Goal: Transaction & Acquisition: Book appointment/travel/reservation

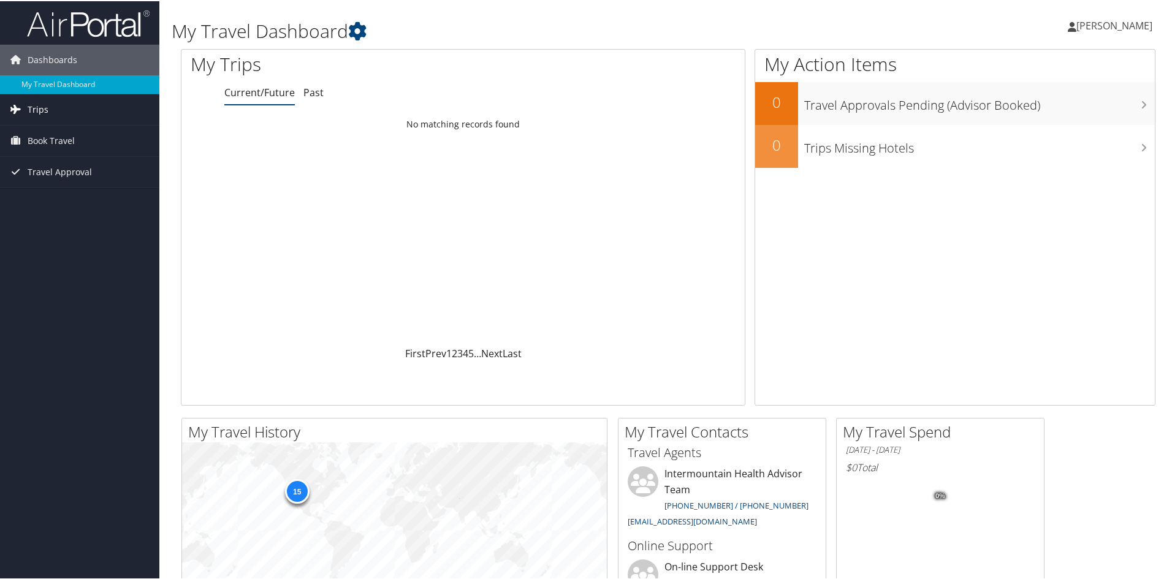
click at [63, 111] on link "Trips" at bounding box center [79, 108] width 159 height 31
click at [65, 192] on span "Book Travel" at bounding box center [51, 195] width 47 height 31
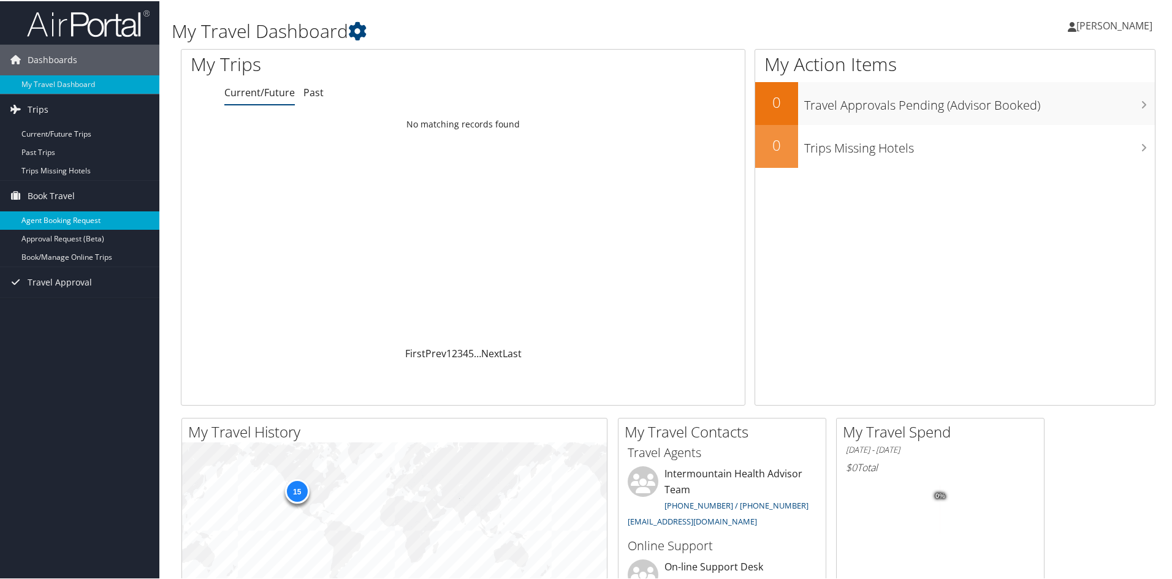
click at [63, 220] on link "Agent Booking Request" at bounding box center [79, 219] width 159 height 18
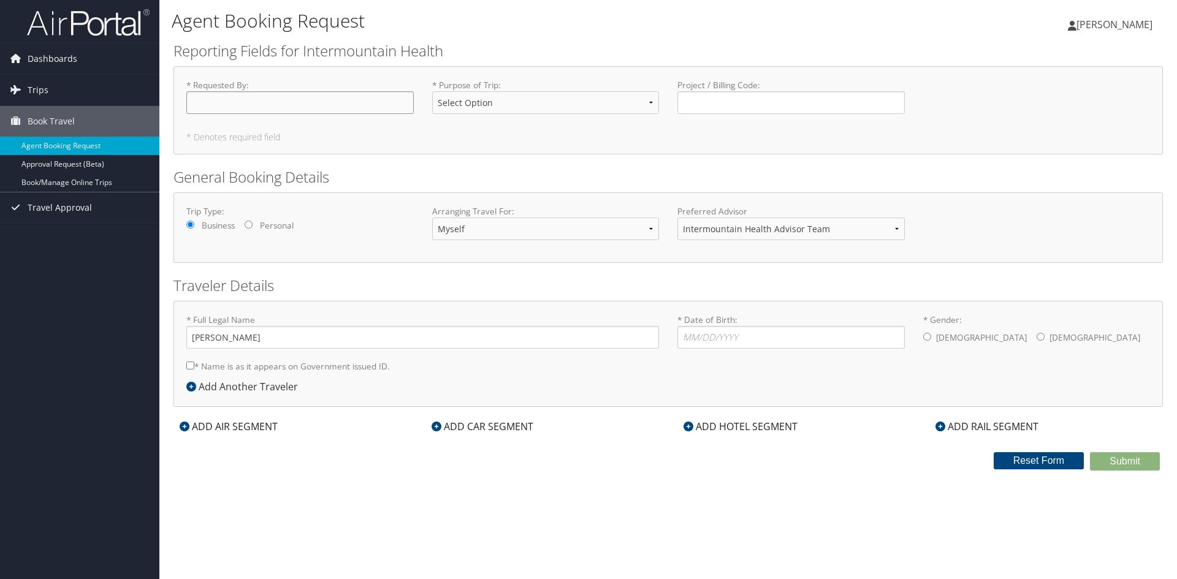
click at [215, 105] on input "* Requested By : Required" at bounding box center [299, 102] width 227 height 23
type input "H"
type input "[PERSON_NAME]"
click at [651, 104] on select "Select Option 3rd Party Reimbursable Business CME Conf or Education Groups Pers…" at bounding box center [545, 102] width 227 height 23
select select "Conf or Education"
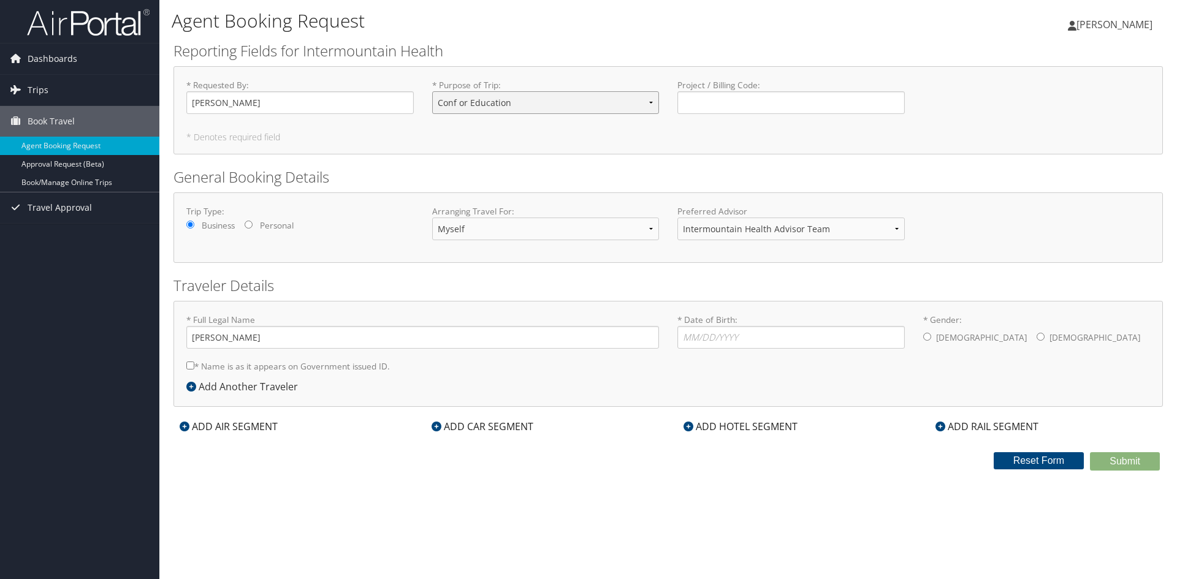
click at [432, 91] on select "Select Option 3rd Party Reimbursable Business CME Conf or Education Groups Pers…" at bounding box center [545, 102] width 227 height 23
click at [713, 102] on input "Project / Billing Code : Required" at bounding box center [790, 102] width 227 height 23
click at [686, 339] on input "* Date of Birth: Invalid Date" at bounding box center [790, 337] width 227 height 23
type input "[DATE]"
click at [1036, 337] on input "* Gender: [DEMOGRAPHIC_DATA] [DEMOGRAPHIC_DATA]" at bounding box center [1040, 337] width 8 height 8
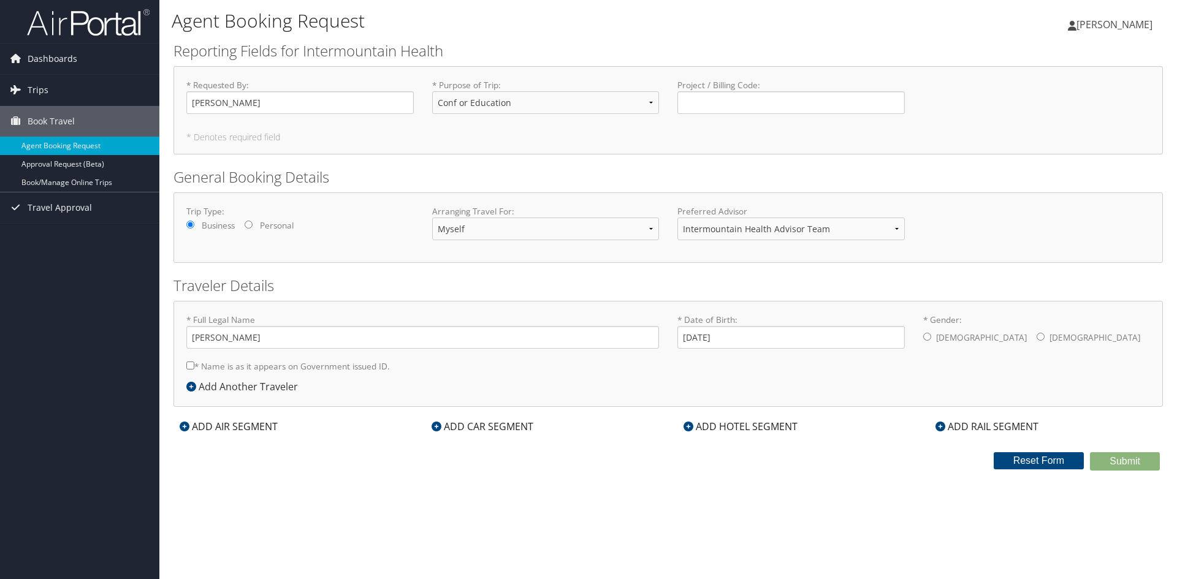
radio input "true"
click at [259, 426] on div "ADD AIR SEGMENT" at bounding box center [228, 426] width 110 height 15
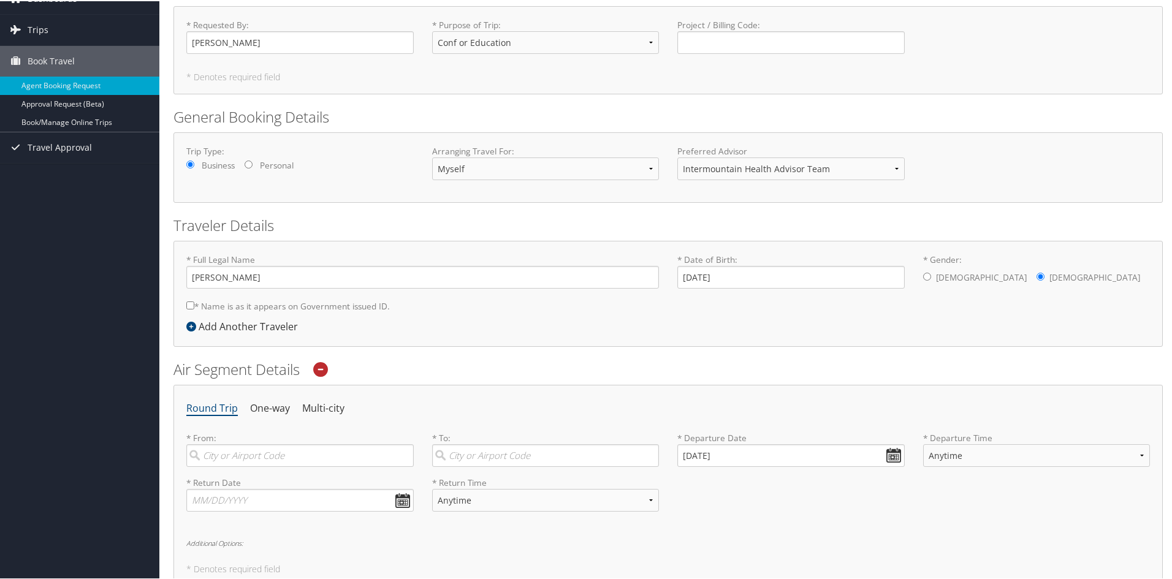
scroll to position [184, 0]
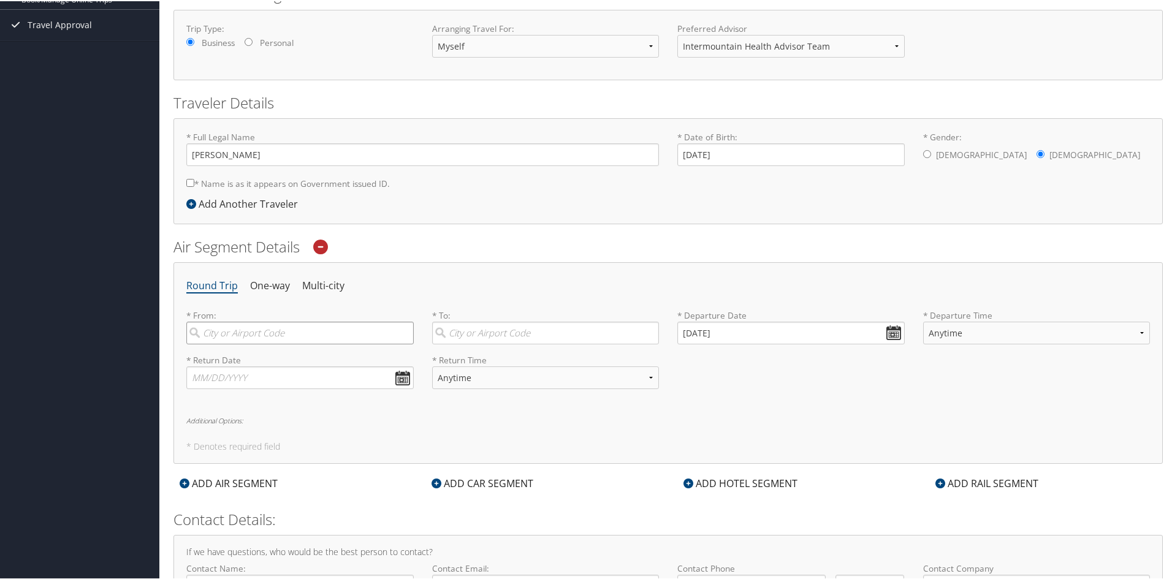
click at [253, 333] on input "search" at bounding box center [299, 332] width 227 height 23
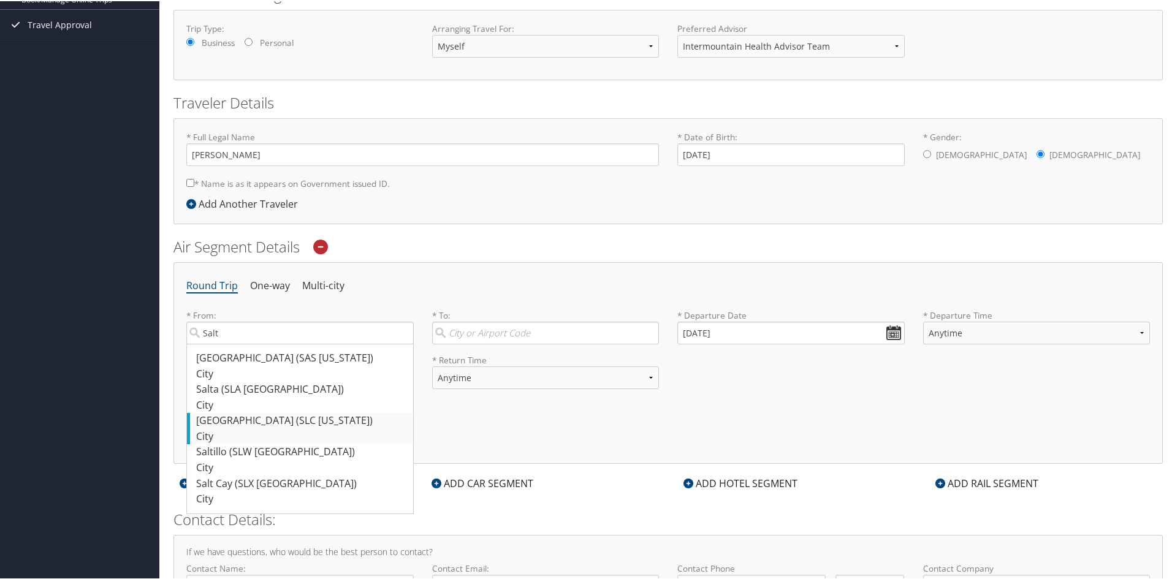
click at [248, 417] on div "[GEOGRAPHIC_DATA] (SLC [US_STATE])" at bounding box center [301, 420] width 211 height 16
click at [248, 343] on input "Salt" at bounding box center [299, 332] width 227 height 23
type input "[GEOGRAPHIC_DATA] (SLC [US_STATE])"
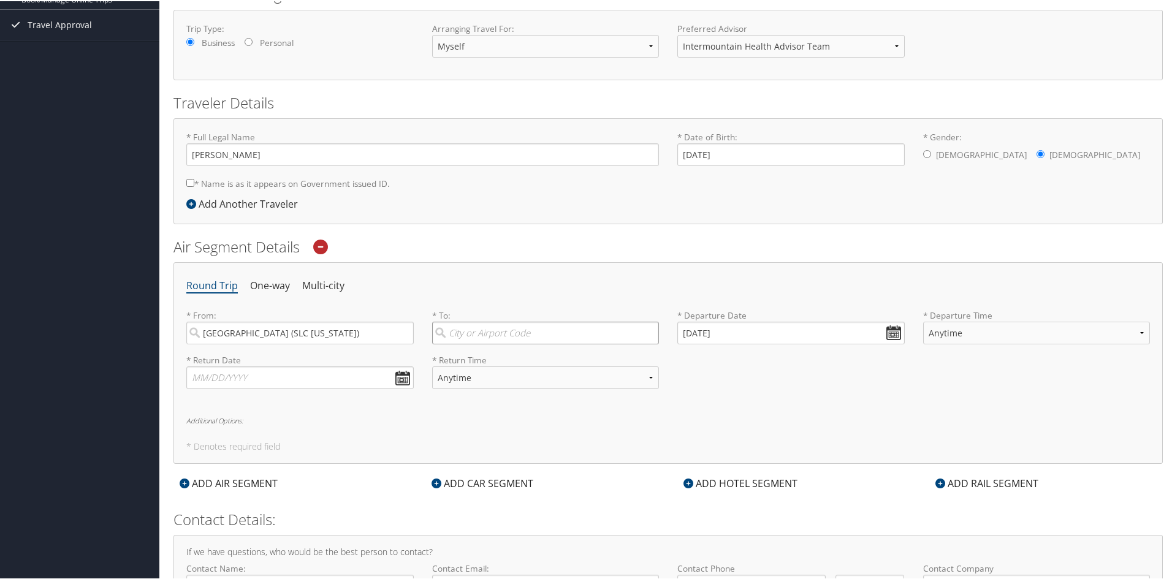
click at [456, 335] on input "search" at bounding box center [545, 332] width 227 height 23
type input "A"
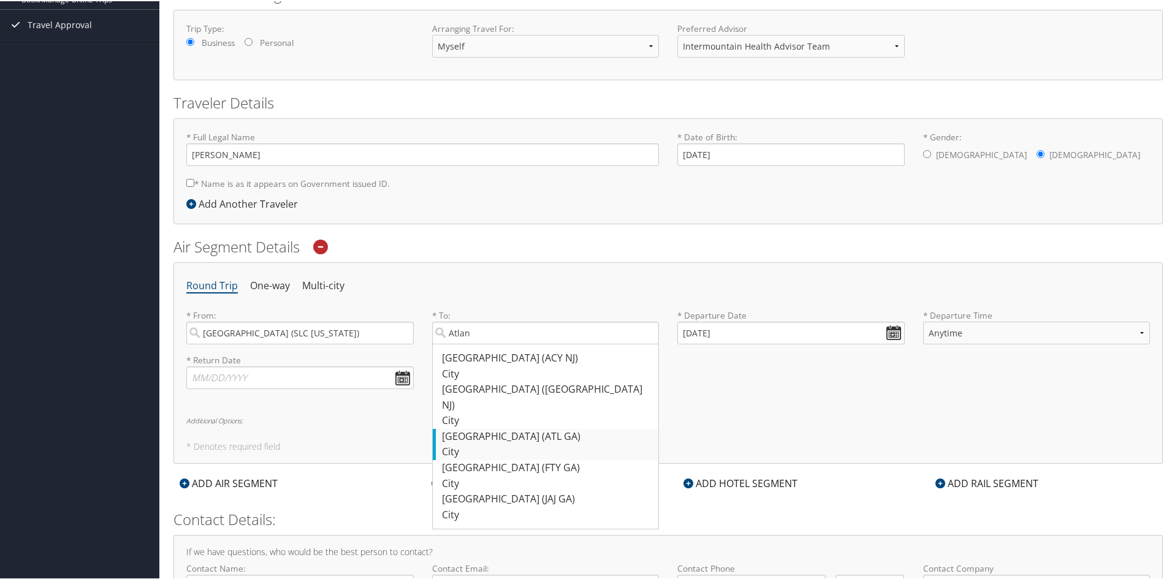
click at [450, 443] on div "City" at bounding box center [547, 451] width 211 height 16
click at [450, 343] on input "Atlan" at bounding box center [545, 332] width 227 height 23
type input "[GEOGRAPHIC_DATA] ([GEOGRAPHIC_DATA] [GEOGRAPHIC_DATA])"
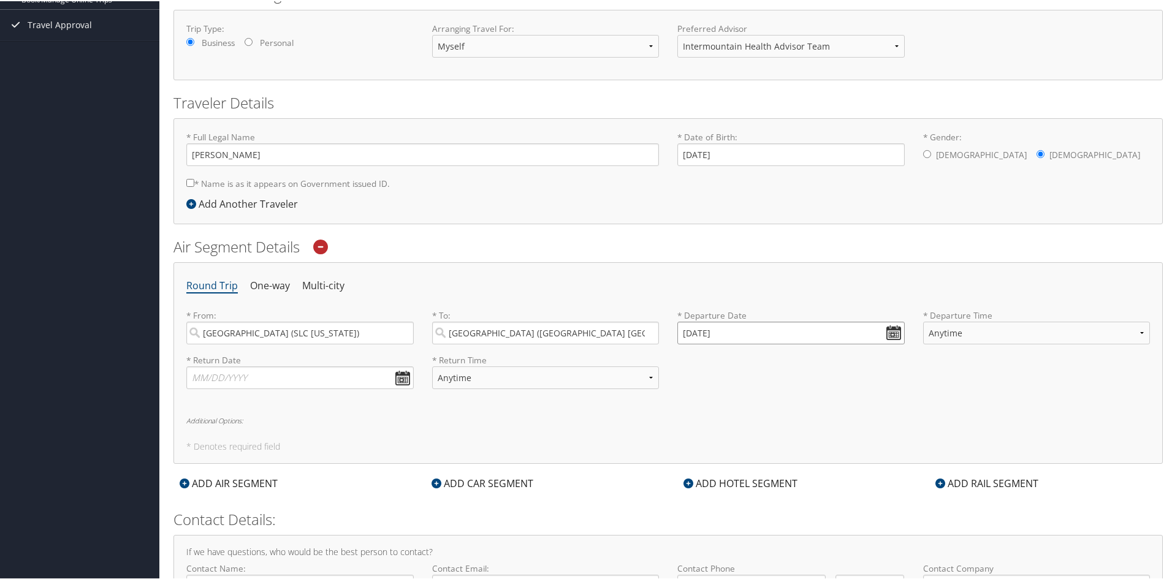
click at [889, 329] on input "[DATE]" at bounding box center [790, 332] width 227 height 23
click at [739, 363] on th "[DATE]" at bounding box center [745, 360] width 88 height 17
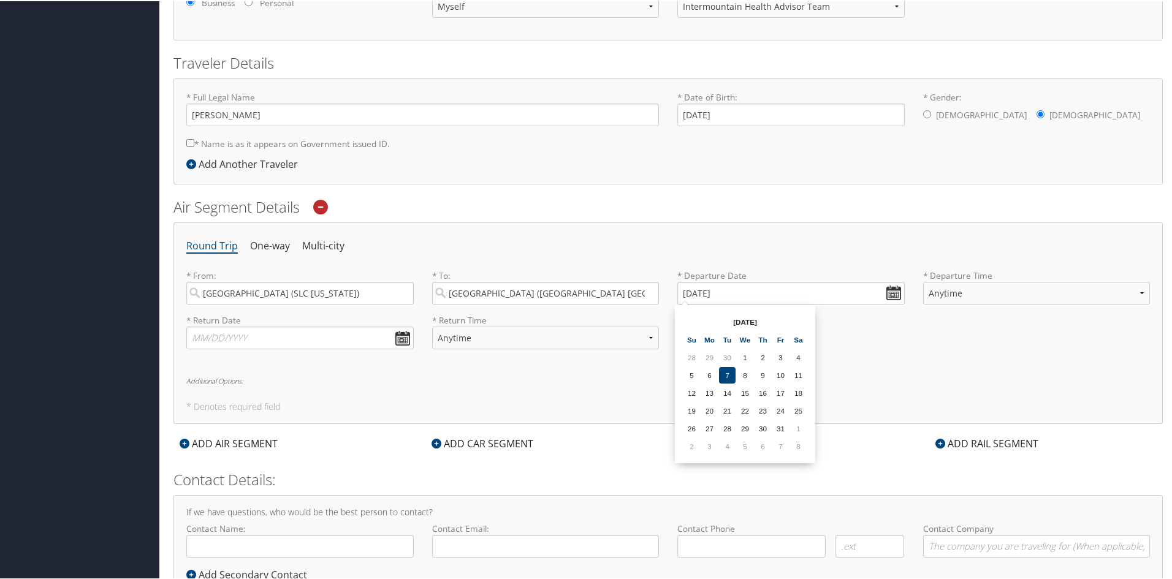
scroll to position [245, 0]
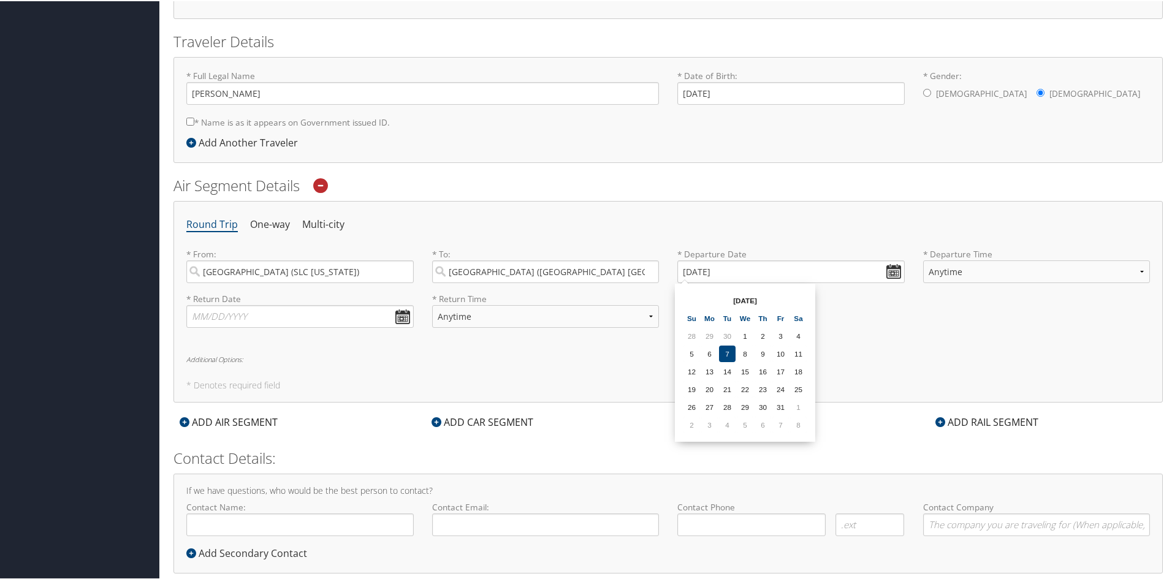
click at [738, 299] on th "[DATE]" at bounding box center [745, 299] width 88 height 17
click at [887, 271] on input "[DATE]" at bounding box center [790, 270] width 227 height 23
drag, startPoint x: 731, startPoint y: 269, endPoint x: 663, endPoint y: 259, distance: 68.7
click at [663, 259] on div "* From: [GEOGRAPHIC_DATA] (SLC [US_STATE]) Required * To: [GEOGRAPHIC_DATA] (AT…" at bounding box center [668, 269] width 982 height 45
click at [684, 270] on input "[DATE]" at bounding box center [790, 270] width 227 height 23
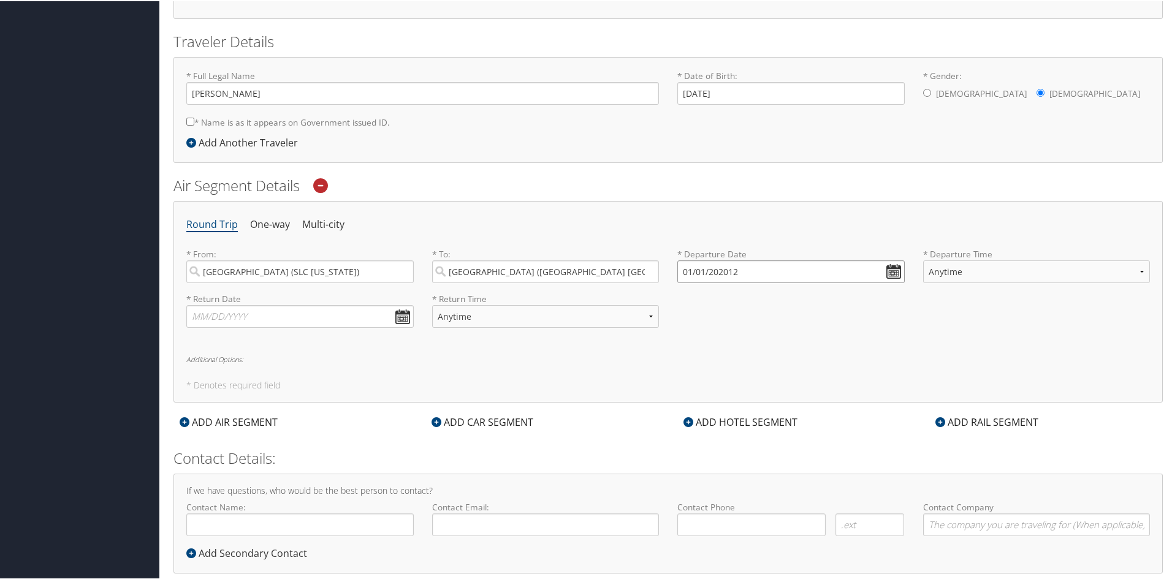
click at [688, 268] on input "01/01/202012" at bounding box center [790, 270] width 227 height 23
click at [887, 272] on input "Invalid date" at bounding box center [790, 270] width 227 height 23
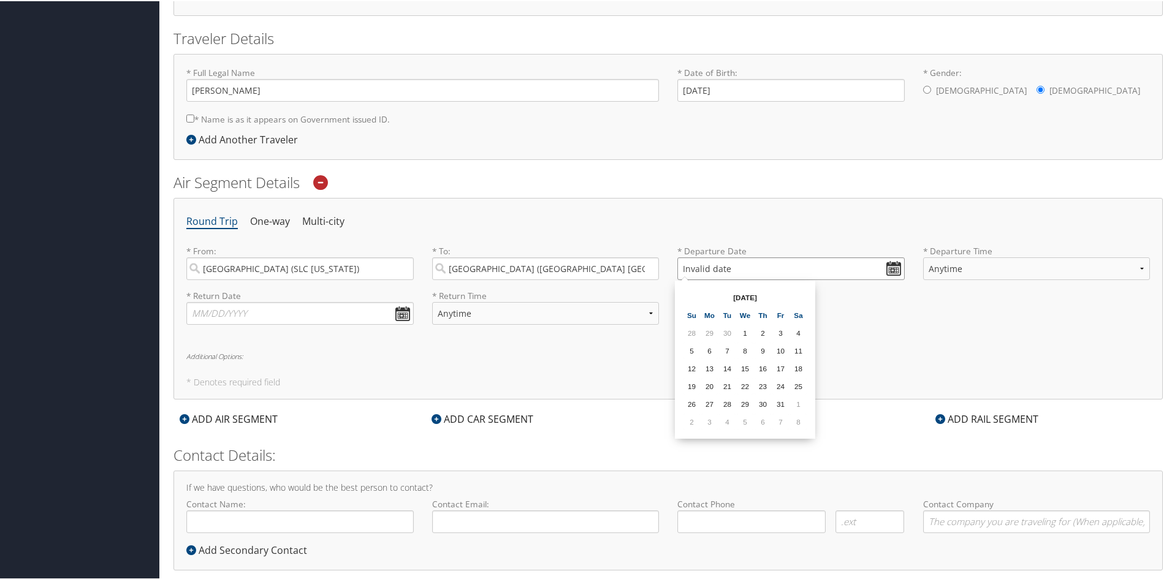
scroll to position [269, 0]
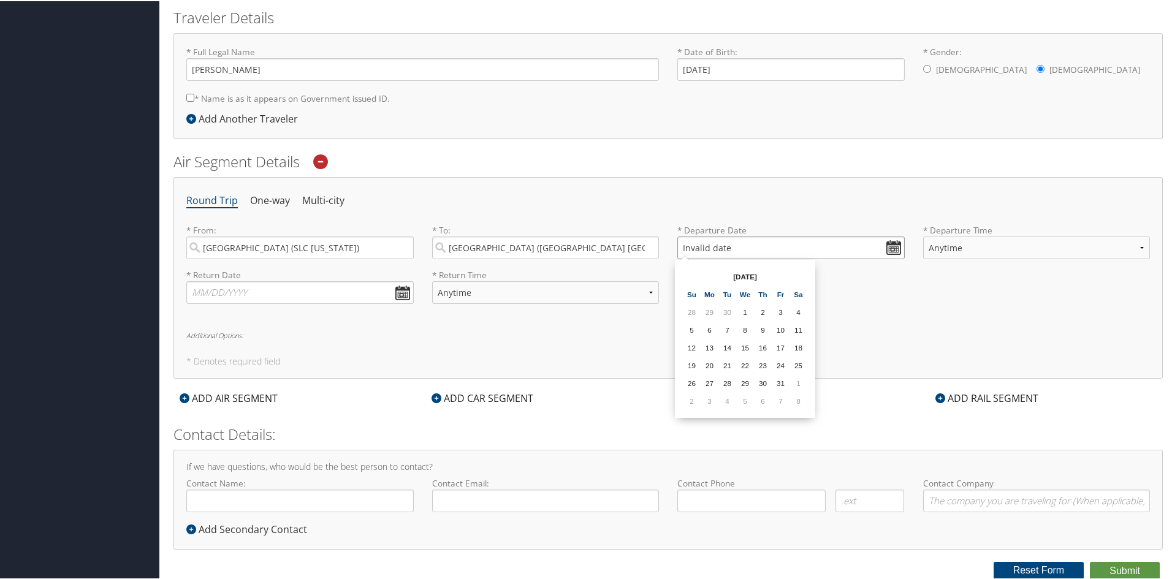
click at [686, 247] on input "Invalid date" at bounding box center [790, 246] width 227 height 23
click at [688, 247] on input "Invalid date" at bounding box center [790, 246] width 227 height 23
click at [889, 246] on input "Invalid date" at bounding box center [790, 246] width 227 height 23
click at [735, 278] on th "[DATE]" at bounding box center [745, 275] width 88 height 17
click at [739, 276] on th "[DATE]" at bounding box center [745, 275] width 88 height 17
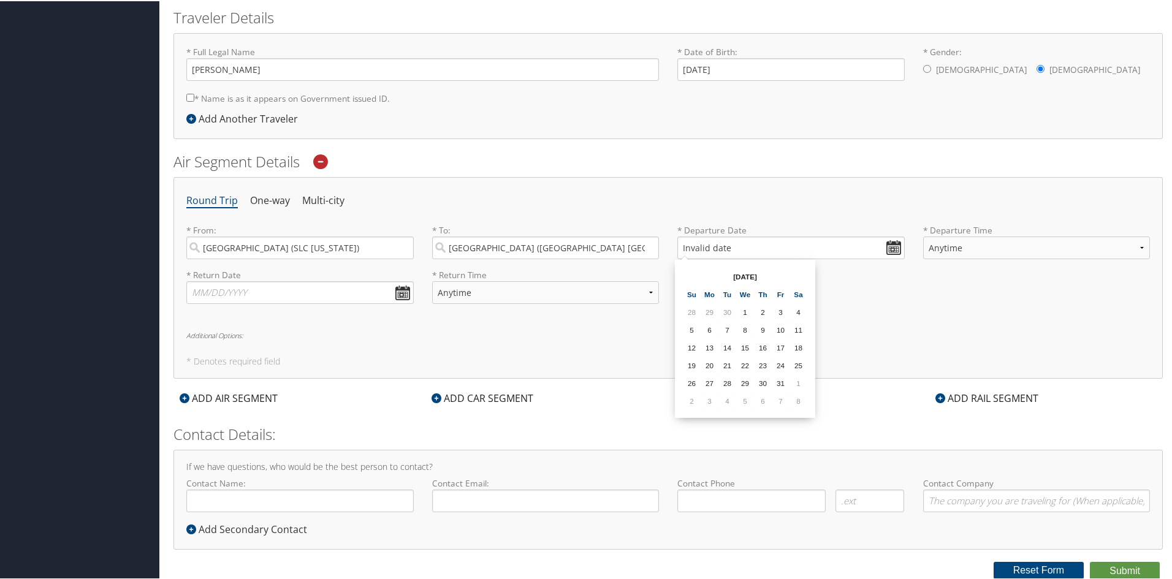
click at [741, 276] on th "[DATE]" at bounding box center [745, 275] width 88 height 17
drag, startPoint x: 741, startPoint y: 276, endPoint x: 705, endPoint y: 251, distance: 43.5
click at [741, 276] on th "[DATE]" at bounding box center [745, 275] width 88 height 17
click at [685, 248] on input "Invalid date" at bounding box center [790, 246] width 227 height 23
click at [713, 248] on input "Invalid date" at bounding box center [790, 246] width 227 height 23
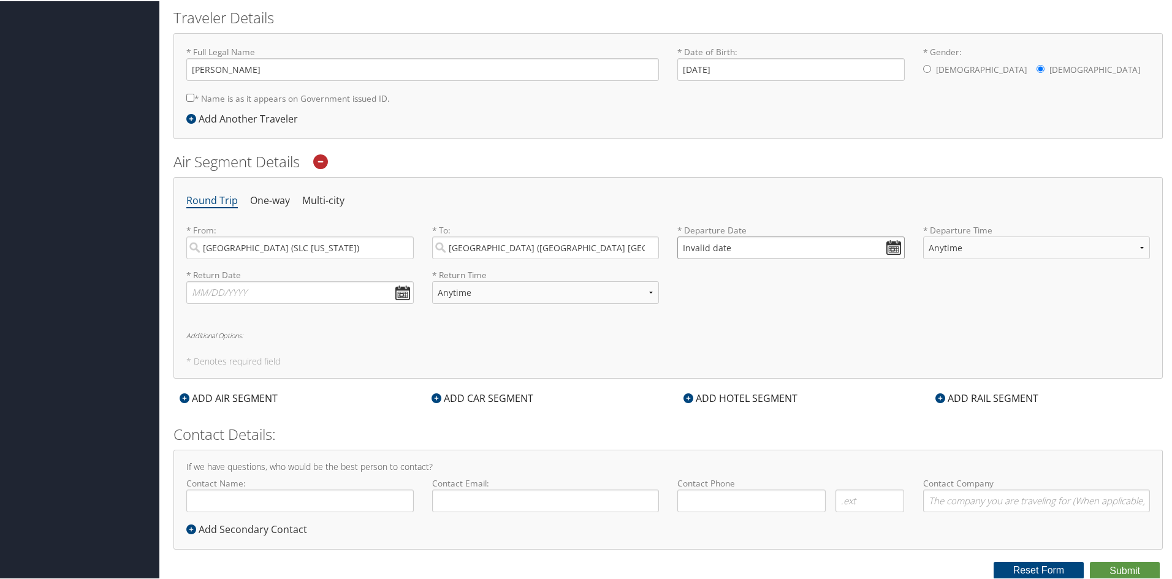
type input "Invalid date"
click at [719, 247] on input "Invalid date" at bounding box center [790, 246] width 227 height 23
select select "2:00 AM"
click at [890, 246] on input "Invalid date" at bounding box center [790, 246] width 227 height 23
click at [740, 273] on th "[DATE]" at bounding box center [745, 275] width 88 height 17
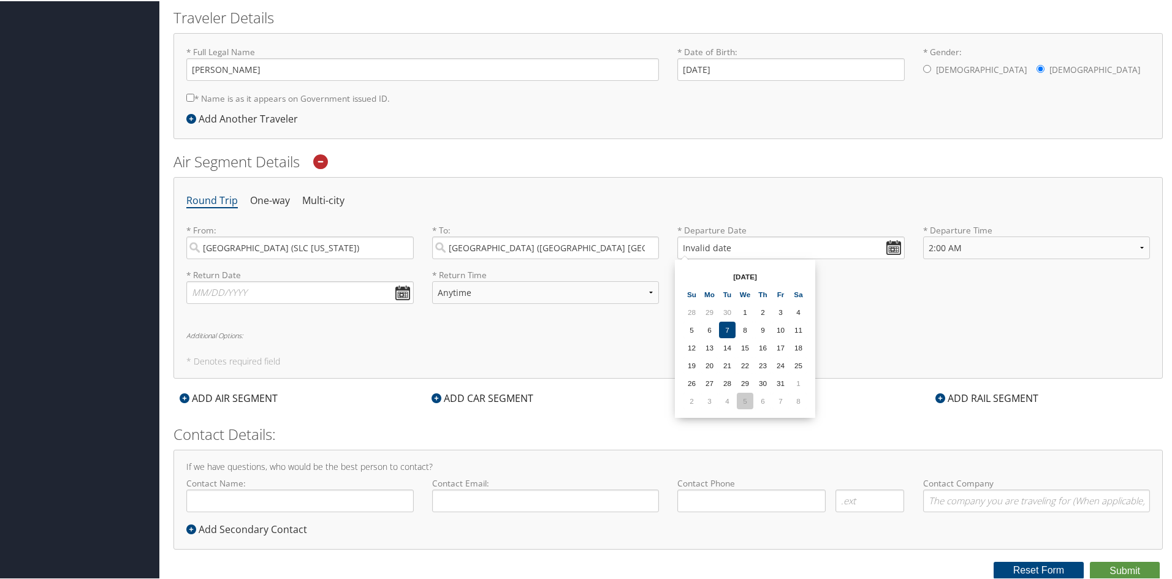
click at [748, 403] on td "5" at bounding box center [745, 400] width 17 height 17
click at [688, 246] on input "[DATE]" at bounding box center [790, 246] width 227 height 23
click at [890, 247] on input "Invalid date" at bounding box center [790, 246] width 227 height 23
click at [760, 400] on td "6" at bounding box center [762, 400] width 17 height 17
click at [686, 246] on input "[DATE]" at bounding box center [790, 246] width 227 height 23
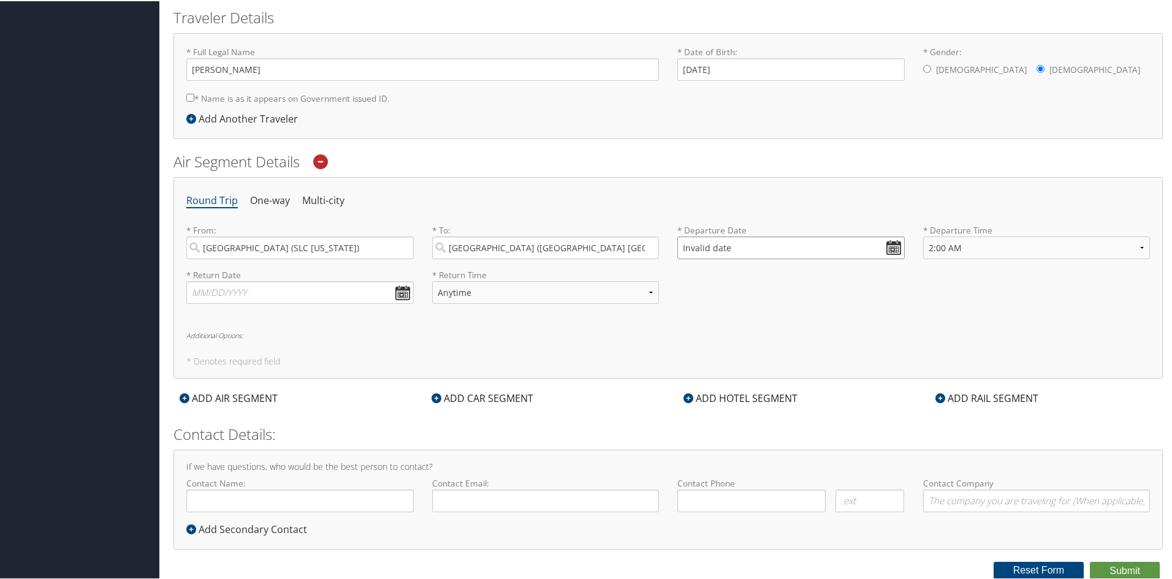
click at [686, 246] on input "Invalid date" at bounding box center [790, 246] width 227 height 23
click at [681, 245] on input "Invalid date" at bounding box center [790, 246] width 227 height 23
type input "Invalid date"
click at [398, 290] on input "text" at bounding box center [299, 291] width 227 height 23
type input "[DATE]"
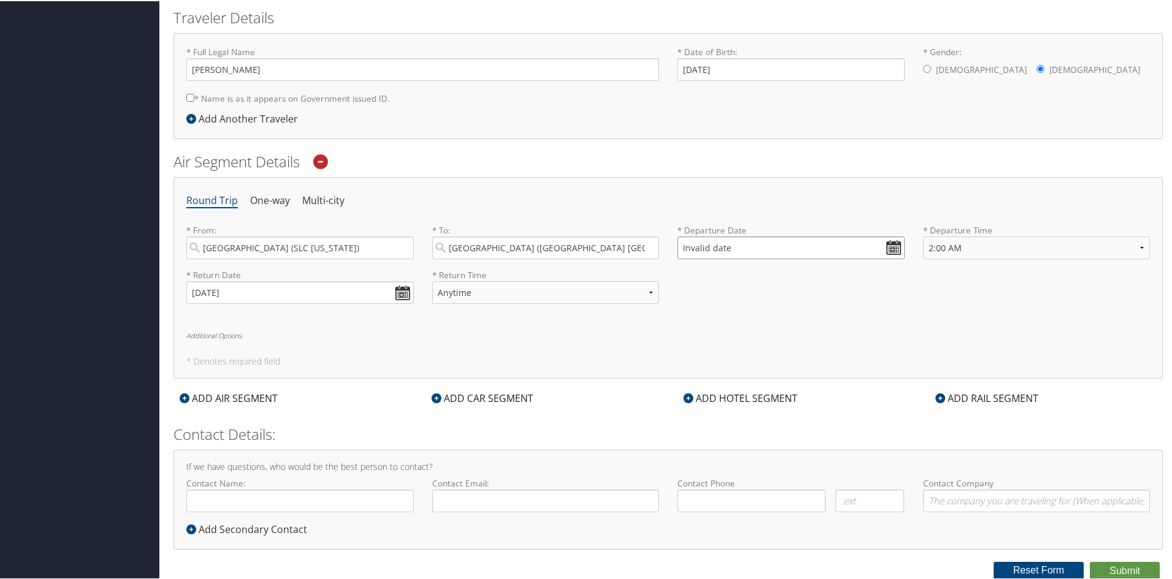
click at [693, 246] on input "Invalid date" at bounding box center [790, 246] width 227 height 23
click at [721, 403] on td "4" at bounding box center [727, 400] width 17 height 17
click at [700, 248] on input "[DATE]" at bounding box center [790, 246] width 227 height 23
click at [689, 248] on input "Invalid date" at bounding box center [790, 246] width 227 height 23
click at [785, 313] on td "3" at bounding box center [780, 311] width 17 height 17
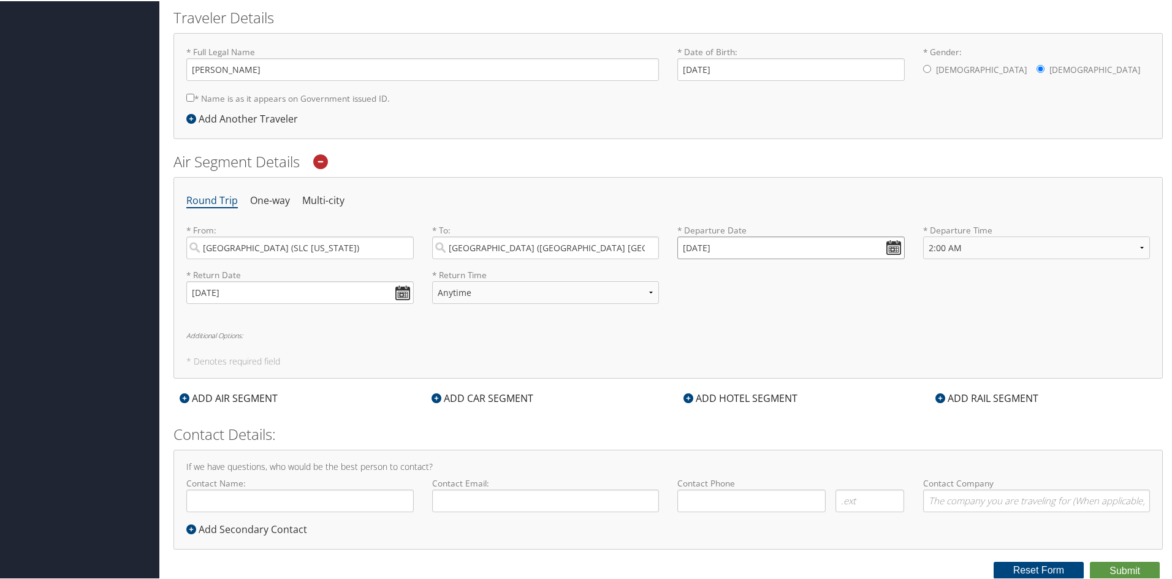
click at [688, 246] on input "[DATE]" at bounding box center [790, 246] width 227 height 23
click at [688, 246] on input "Invalid date" at bounding box center [790, 246] width 227 height 23
click at [713, 400] on td "3" at bounding box center [709, 400] width 17 height 17
click at [686, 245] on input "[DATE]" at bounding box center [790, 246] width 227 height 23
click at [685, 245] on input "Invalid date" at bounding box center [790, 246] width 227 height 23
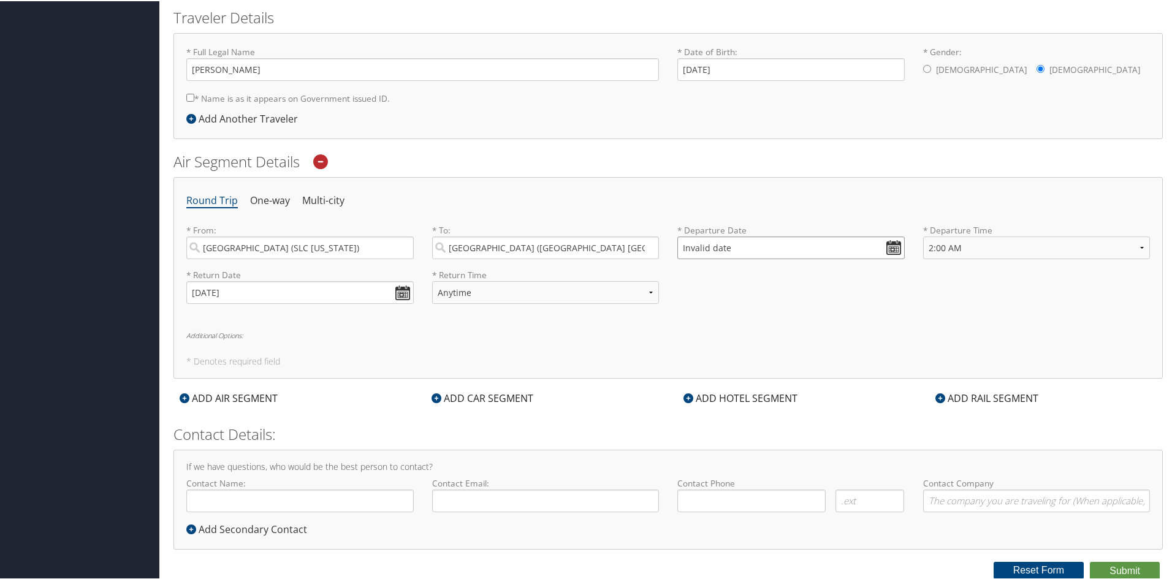
click at [691, 245] on input "Invalid date" at bounding box center [790, 246] width 227 height 23
click at [709, 398] on td "3" at bounding box center [709, 400] width 17 height 17
click at [687, 248] on input "[DATE]" at bounding box center [790, 246] width 227 height 23
click at [687, 248] on input "01/03/20252" at bounding box center [790, 246] width 227 height 23
click at [686, 246] on input "[DATE]" at bounding box center [790, 246] width 227 height 23
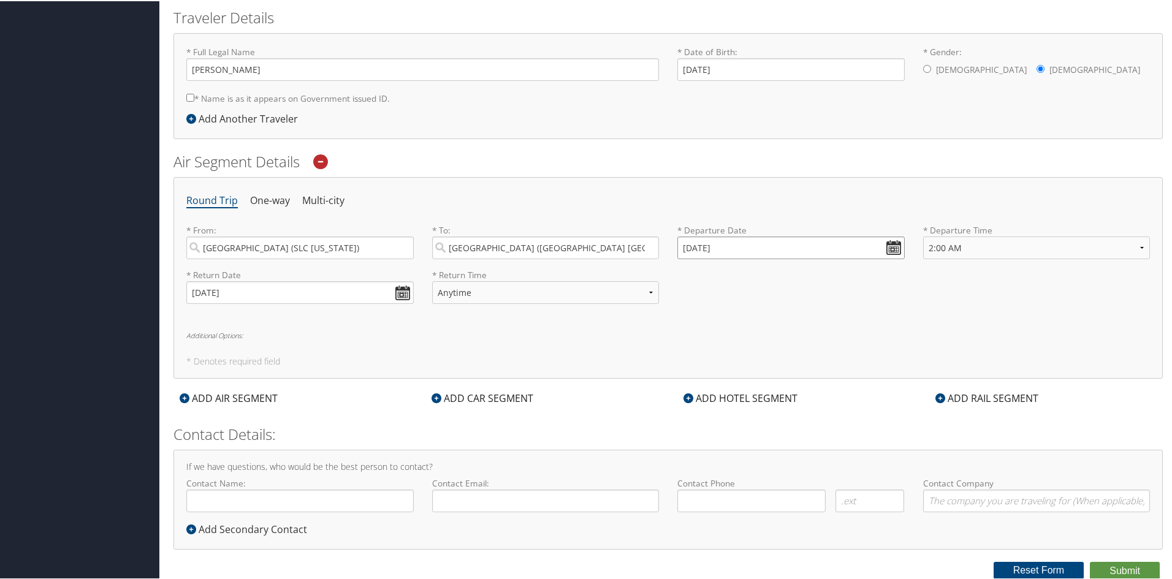
click at [686, 246] on input "[DATE]" at bounding box center [790, 246] width 227 height 23
click at [686, 246] on input "Invalid date" at bounding box center [790, 246] width 227 height 23
click at [705, 403] on td "3" at bounding box center [709, 400] width 17 height 17
click at [685, 247] on input "[DATE]" at bounding box center [790, 246] width 227 height 23
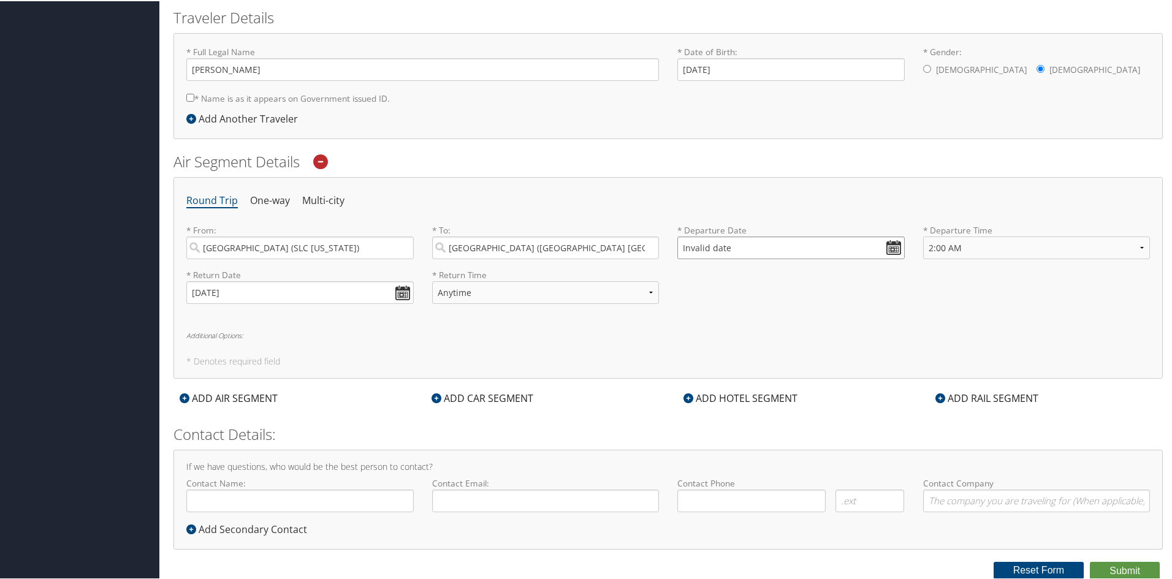
click at [881, 243] on input "Invalid date" at bounding box center [790, 246] width 227 height 23
click at [707, 397] on td "3" at bounding box center [709, 400] width 17 height 17
click at [895, 246] on input "[DATE]" at bounding box center [790, 246] width 227 height 23
click at [689, 249] on input "[DATE]" at bounding box center [790, 246] width 227 height 23
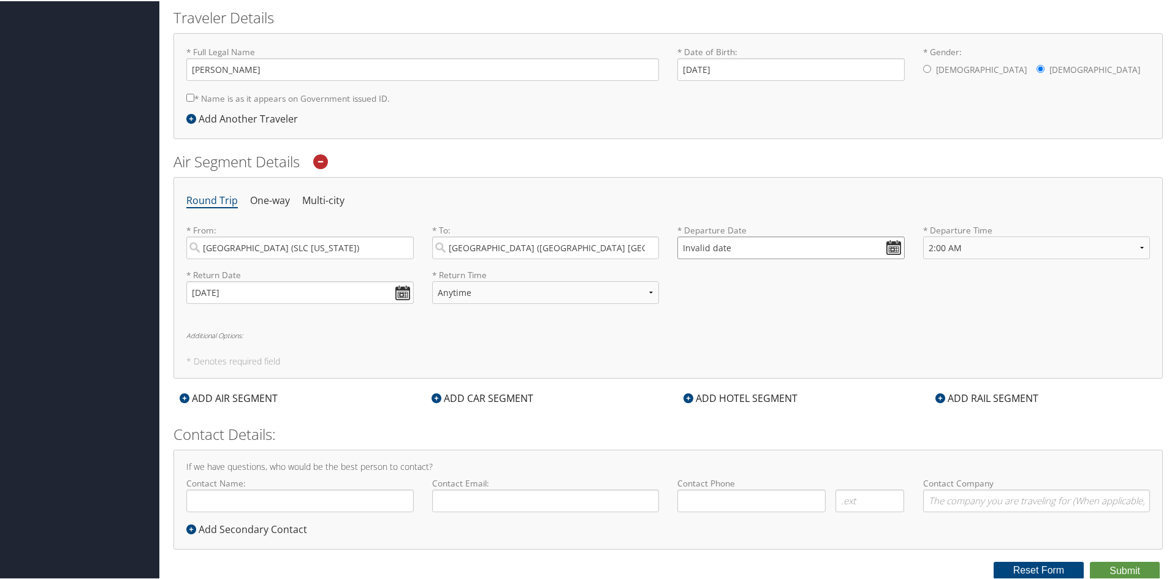
click at [689, 248] on input "Invalid date" at bounding box center [790, 246] width 227 height 23
click at [681, 241] on input "Invalid date" at bounding box center [790, 246] width 227 height 23
click at [705, 401] on td "3" at bounding box center [709, 400] width 17 height 17
click at [689, 246] on input "[DATE]" at bounding box center [790, 246] width 227 height 23
click at [683, 246] on input "[DATE]" at bounding box center [790, 246] width 227 height 23
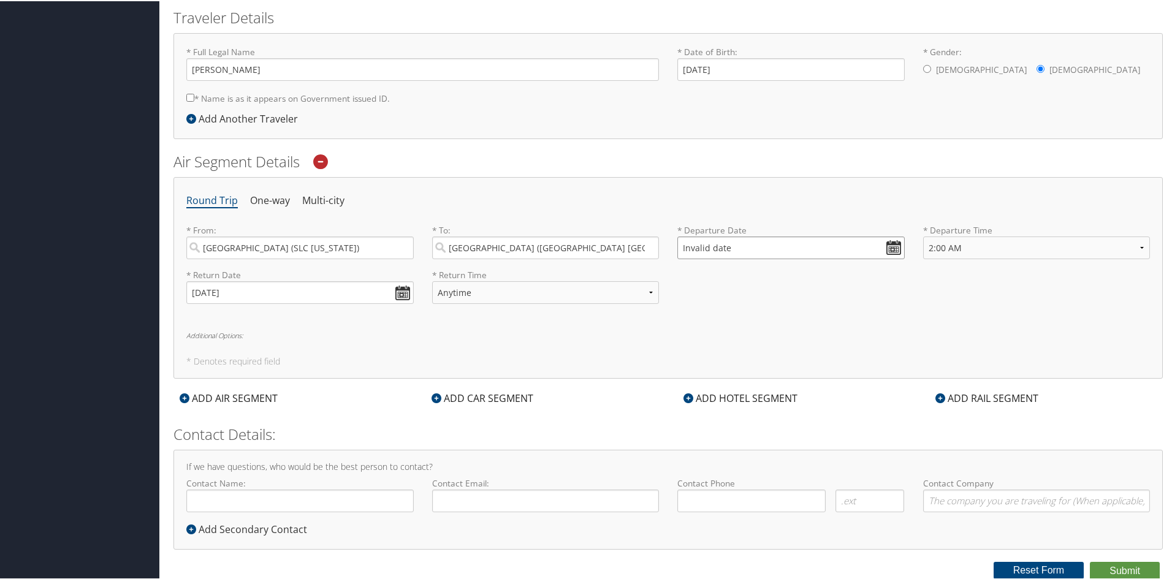
click at [683, 246] on input "Invalid date" at bounding box center [790, 246] width 227 height 23
click at [724, 397] on td "4" at bounding box center [727, 400] width 17 height 17
click at [686, 246] on input "[DATE]" at bounding box center [790, 246] width 227 height 23
click at [686, 244] on input "01/04/0202" at bounding box center [790, 246] width 227 height 23
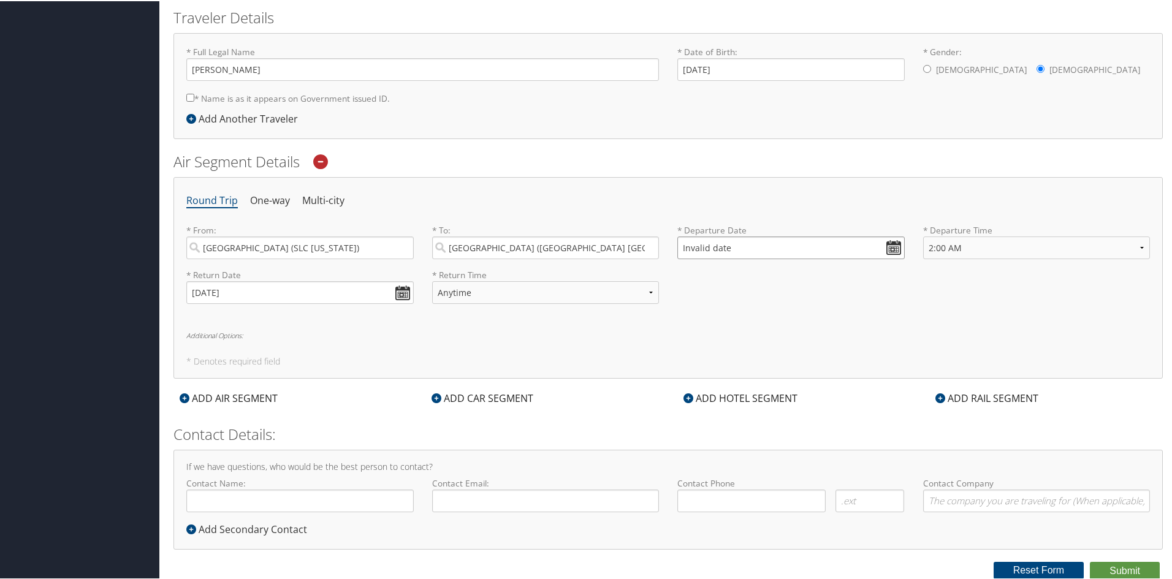
click at [893, 244] on input "Invalid date" at bounding box center [790, 246] width 227 height 23
click at [743, 400] on td "5" at bounding box center [745, 400] width 17 height 17
click at [732, 240] on input "[DATE]" at bounding box center [790, 246] width 227 height 23
click at [740, 395] on td "3" at bounding box center [745, 400] width 17 height 17
click at [886, 249] on input "[DATE]" at bounding box center [790, 246] width 227 height 23
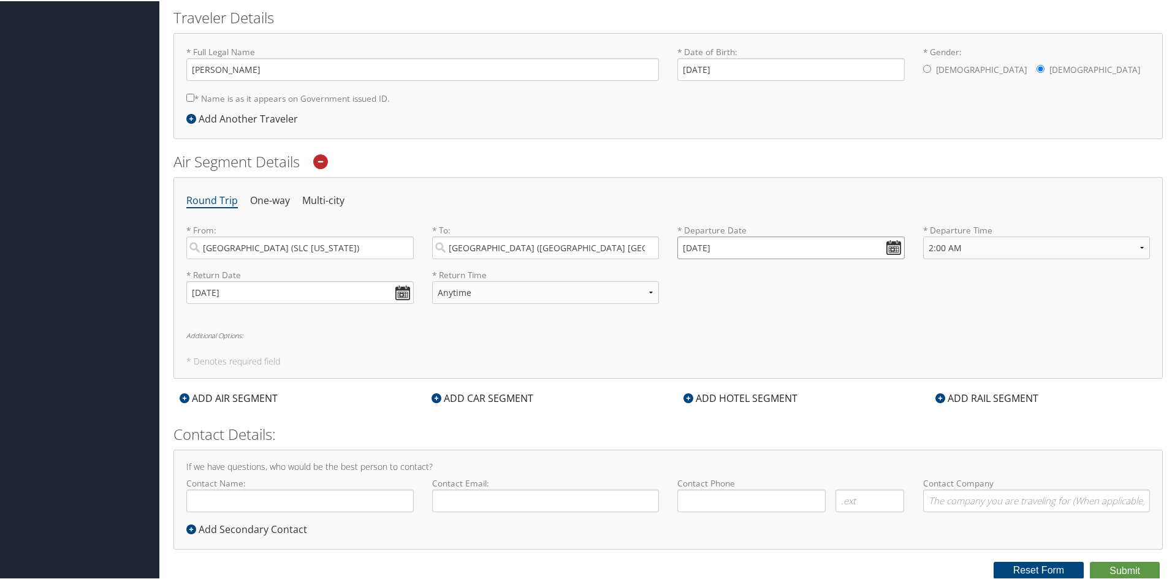
click at [704, 244] on input "[DATE]" at bounding box center [790, 246] width 227 height 23
click at [704, 244] on input "Invalid date" at bounding box center [790, 246] width 227 height 23
click at [678, 246] on input "Invalid date" at bounding box center [790, 246] width 227 height 23
click at [687, 242] on input "Invalid date" at bounding box center [790, 246] width 227 height 23
click at [883, 245] on input "Invalid date" at bounding box center [790, 246] width 227 height 23
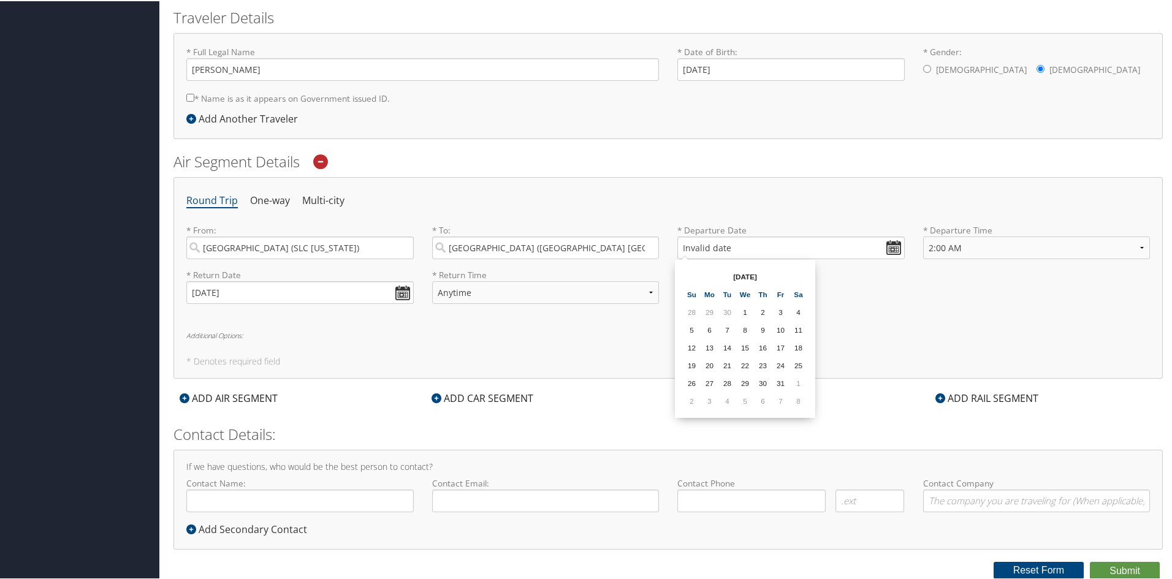
click at [704, 400] on td "3" at bounding box center [709, 400] width 17 height 17
click at [688, 249] on input "[DATE]" at bounding box center [790, 246] width 227 height 23
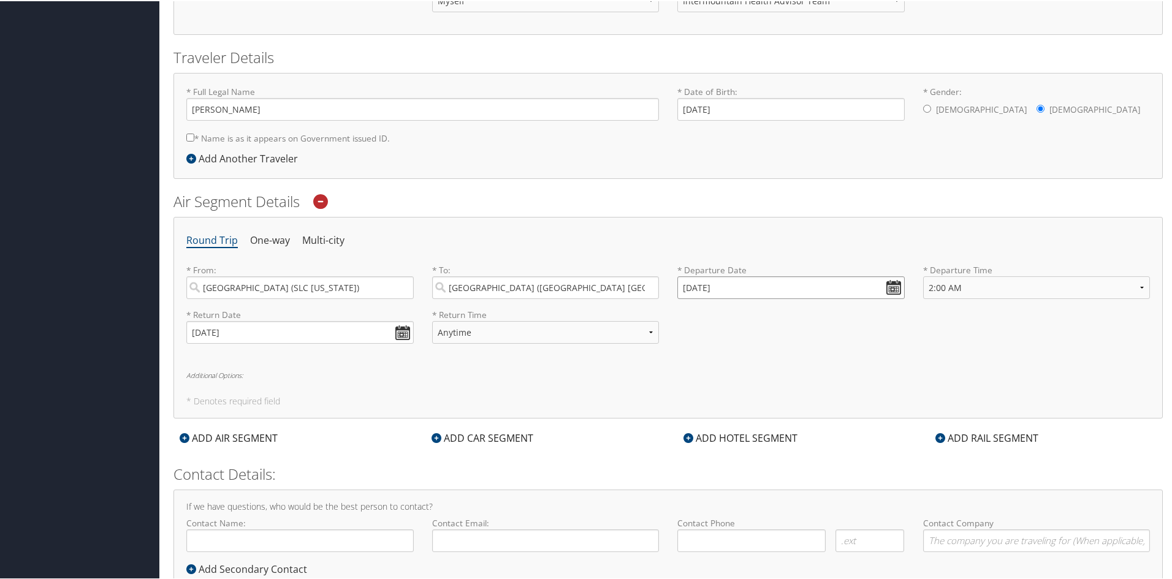
scroll to position [208, 0]
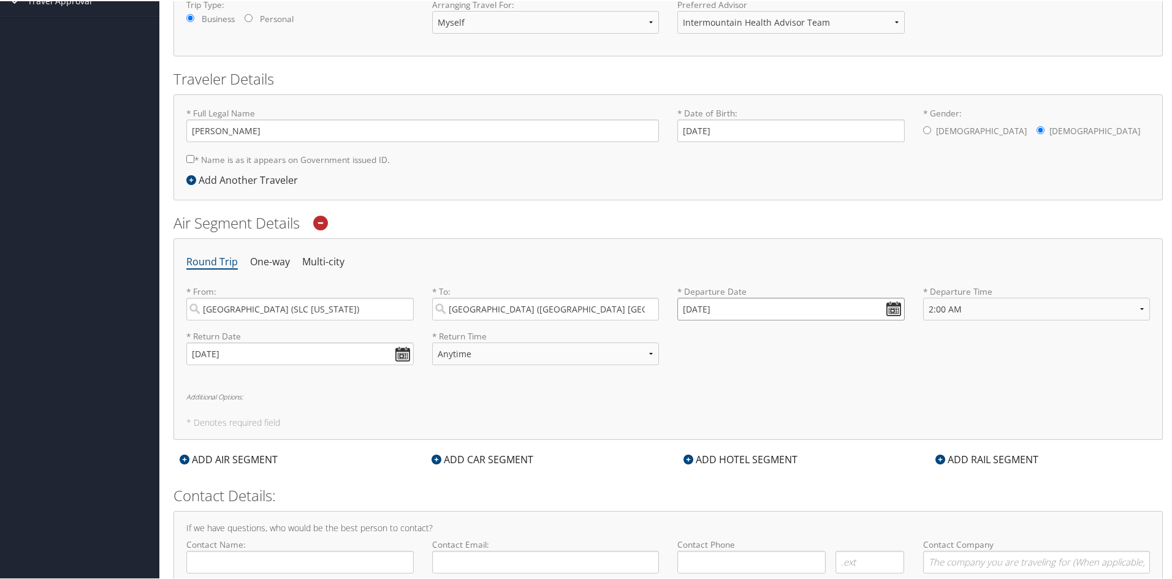
click at [686, 311] on input "[DATE]" at bounding box center [790, 308] width 227 height 23
click at [682, 303] on input "Invalid date" at bounding box center [790, 308] width 227 height 23
click at [708, 457] on td "3" at bounding box center [709, 461] width 17 height 17
click at [689, 308] on input "[DATE]" at bounding box center [790, 308] width 227 height 23
click at [705, 456] on td "3" at bounding box center [709, 461] width 17 height 17
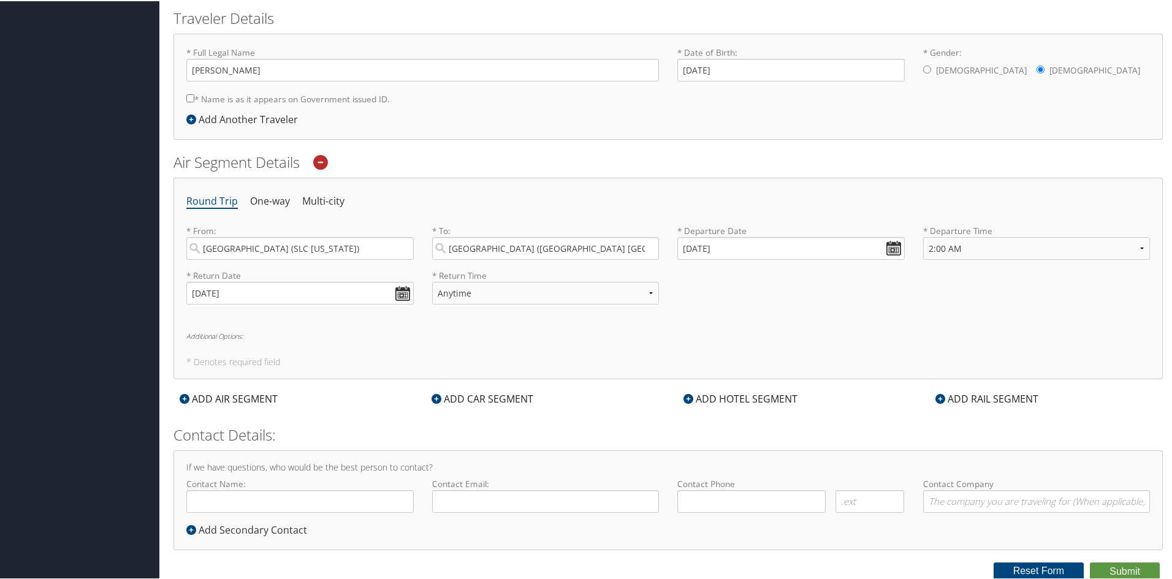
scroll to position [269, 0]
click at [753, 243] on input "[DATE]" at bounding box center [790, 246] width 227 height 23
click at [729, 402] on td "4" at bounding box center [727, 400] width 17 height 17
click at [699, 248] on input "[DATE]" at bounding box center [790, 246] width 227 height 23
click at [685, 248] on input "[DATE]" at bounding box center [790, 246] width 227 height 23
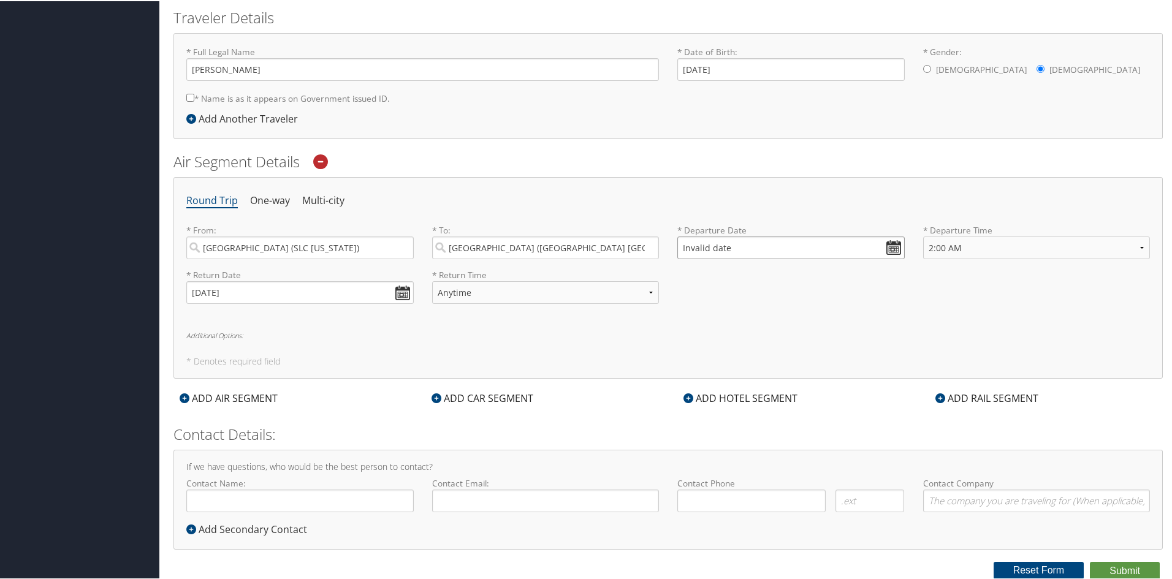
click at [682, 241] on input "Invalid date" at bounding box center [790, 246] width 227 height 23
click at [695, 245] on input "Invalid date" at bounding box center [790, 246] width 227 height 23
click at [703, 401] on td "3" at bounding box center [709, 400] width 17 height 17
type input "[DATE]"
click at [886, 243] on input "[DATE]" at bounding box center [790, 246] width 227 height 23
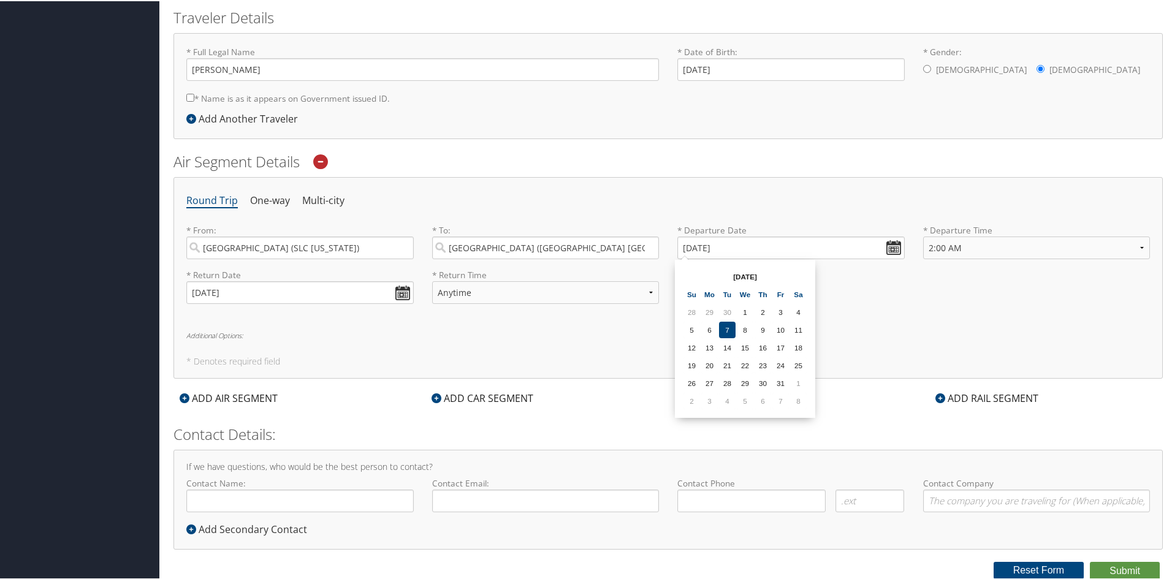
click at [748, 275] on th "[DATE]" at bounding box center [745, 275] width 88 height 17
click at [740, 275] on th "[DATE]" at bounding box center [745, 275] width 88 height 17
drag, startPoint x: 740, startPoint y: 275, endPoint x: 1123, endPoint y: 330, distance: 387.6
click at [1125, 331] on h6 "Additional Options:" at bounding box center [667, 334] width 963 height 7
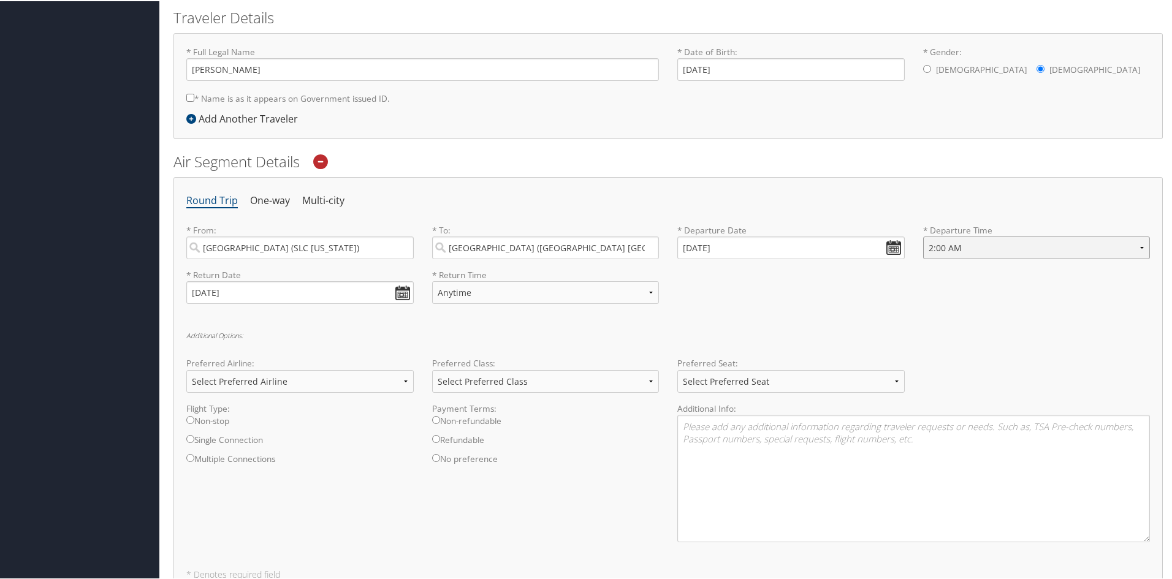
click at [1133, 243] on select "Anytime Early Morning (5AM-7AM) Morning (7AM-12PM) Afternoon (12PM-5PM) Evening…" at bounding box center [1036, 246] width 227 height 23
select select "5AM-7AM"
click at [923, 235] on select "Anytime Early Morning (5AM-7AM) Morning (7AM-12PM) Afternoon (12PM-5PM) Evening…" at bounding box center [1036, 246] width 227 height 23
click at [710, 244] on input "[DATE]" at bounding box center [790, 246] width 227 height 23
click at [707, 398] on td "3" at bounding box center [709, 400] width 17 height 17
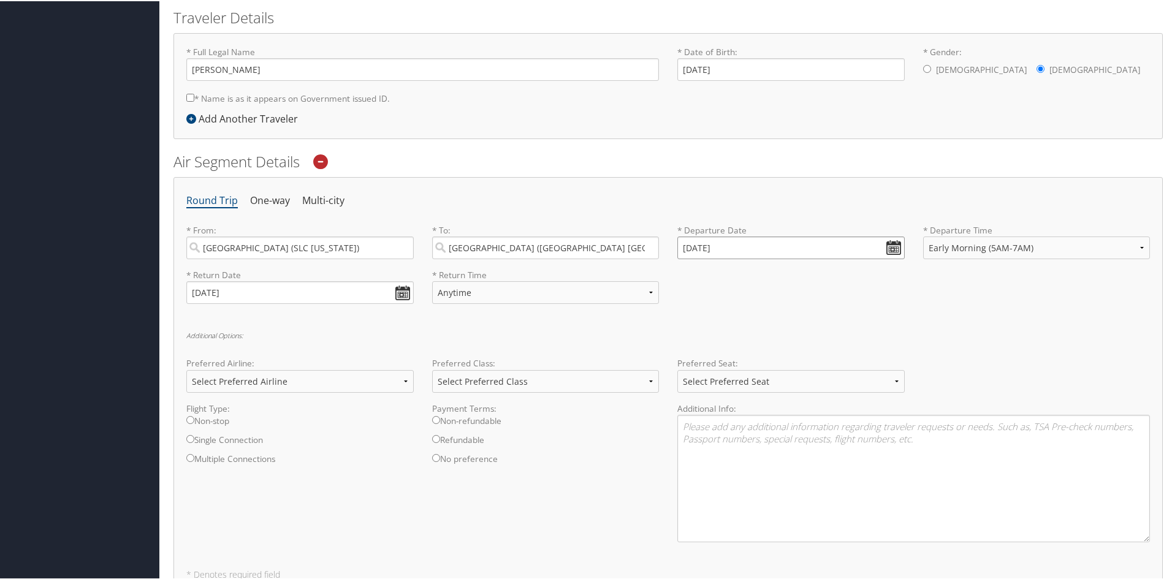
click at [886, 249] on input "[DATE]" at bounding box center [790, 246] width 227 height 23
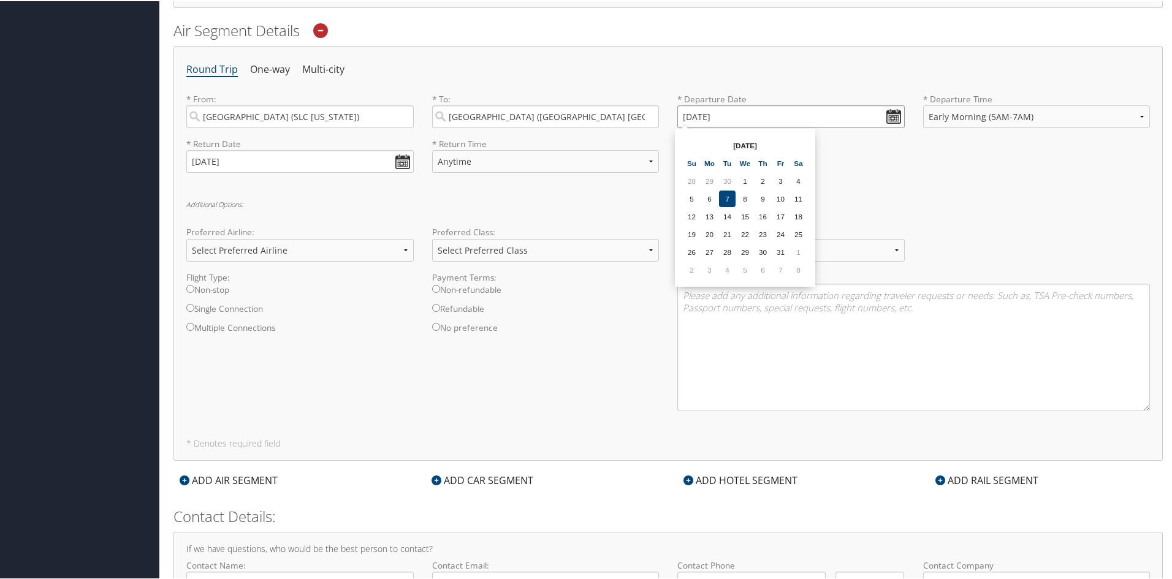
scroll to position [330, 0]
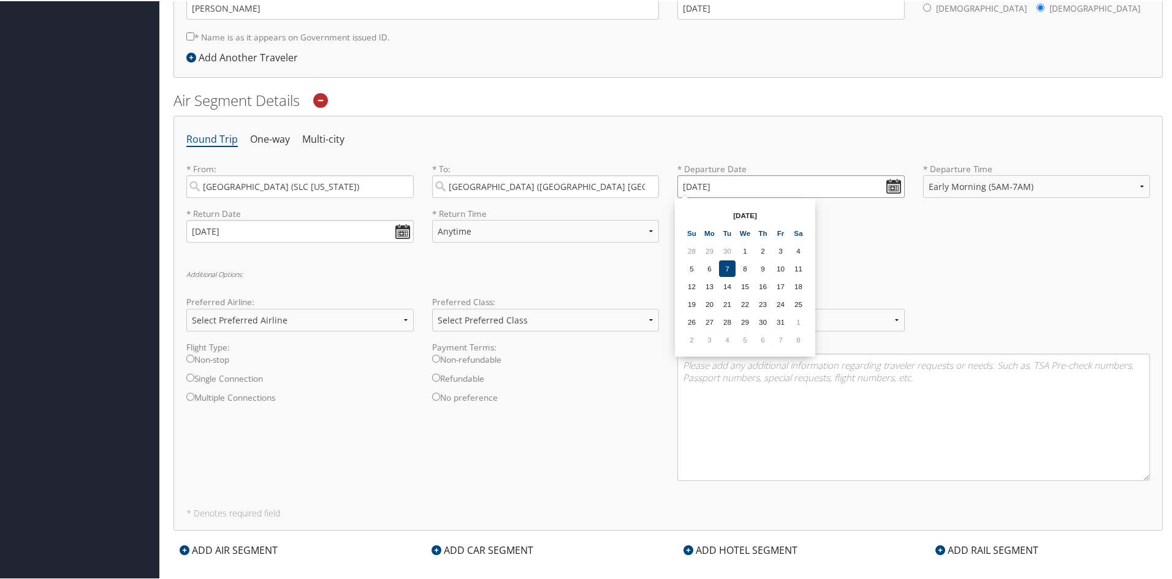
click at [688, 185] on input "[DATE]" at bounding box center [790, 185] width 227 height 23
click at [687, 185] on input "[DATE]" at bounding box center [790, 185] width 227 height 23
click at [682, 186] on input "[DATE]" at bounding box center [790, 185] width 227 height 23
click at [683, 186] on input "Invalid date" at bounding box center [790, 185] width 227 height 23
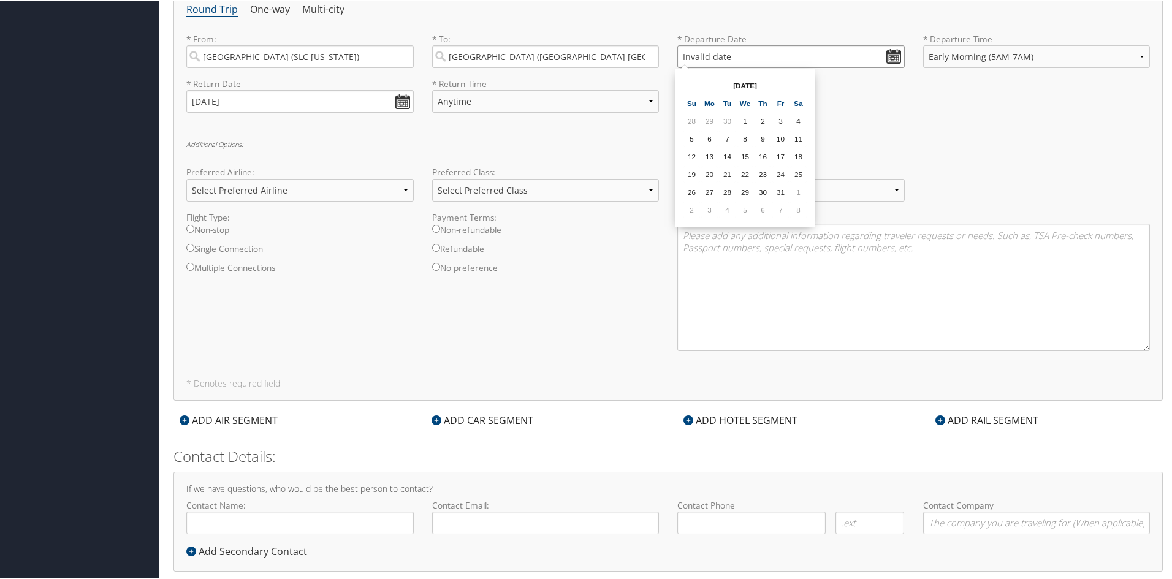
scroll to position [482, 0]
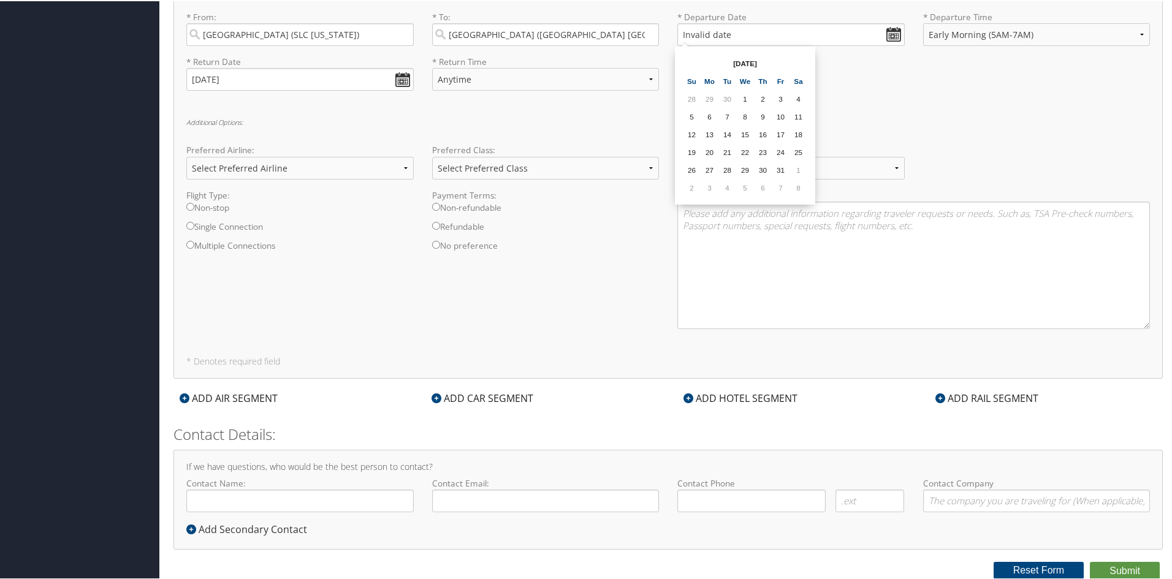
click at [712, 185] on td "3" at bounding box center [709, 186] width 17 height 17
click at [888, 34] on input "[DATE]" at bounding box center [790, 33] width 227 height 23
click at [724, 184] on td "4" at bounding box center [727, 186] width 17 height 17
click at [891, 31] on input "[DATE]" at bounding box center [790, 33] width 227 height 23
click at [688, 33] on input "[DATE]" at bounding box center [790, 33] width 227 height 23
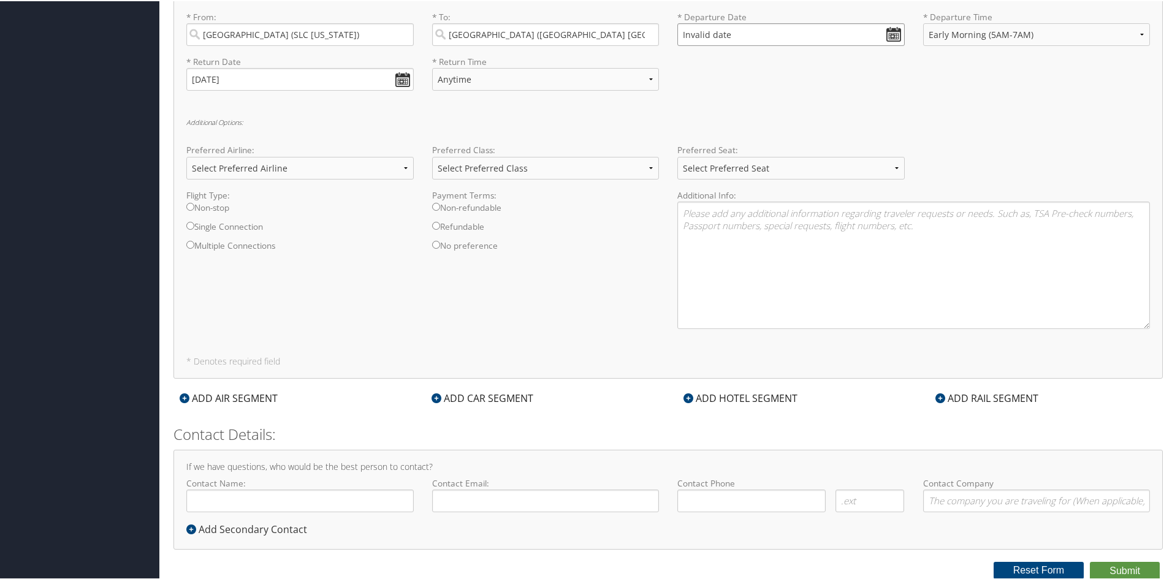
click at [694, 36] on input "Invalid date" at bounding box center [790, 33] width 227 height 23
click at [686, 36] on input "Invalid date" at bounding box center [790, 33] width 227 height 23
click at [683, 37] on input "Invalid date" at bounding box center [790, 33] width 227 height 23
click at [683, 36] on input "Invalid date" at bounding box center [790, 33] width 227 height 23
click at [732, 61] on th "[DATE]" at bounding box center [745, 62] width 88 height 17
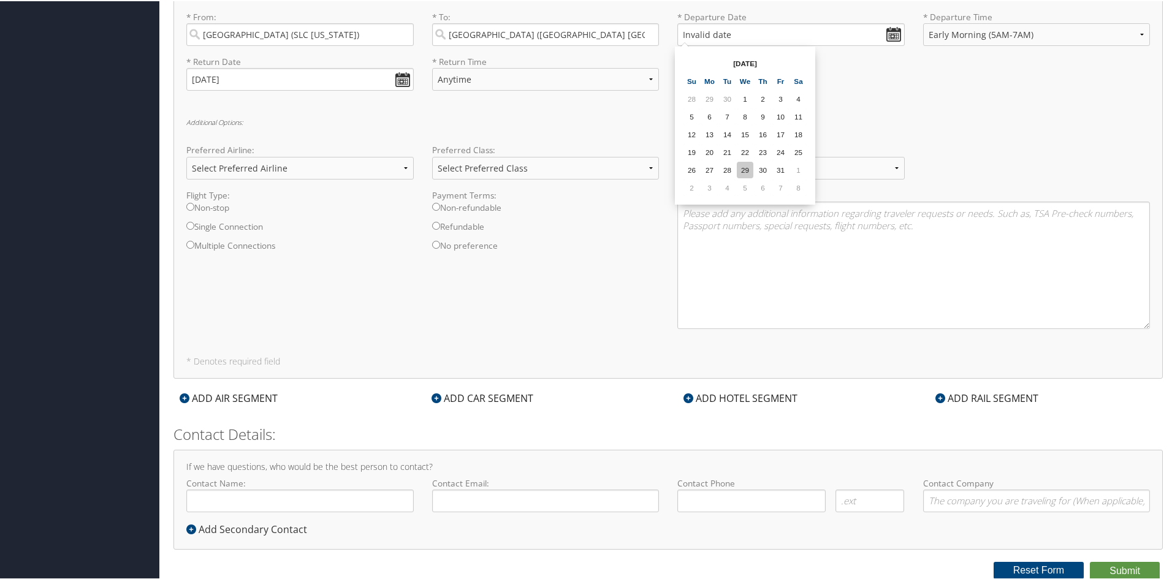
click at [746, 167] on td "29" at bounding box center [745, 169] width 17 height 17
click at [891, 32] on input "[DATE]" at bounding box center [790, 33] width 227 height 23
click at [758, 161] on td "30" at bounding box center [762, 169] width 17 height 17
click at [721, 28] on input "[DATE]" at bounding box center [790, 33] width 227 height 23
click at [686, 29] on input "[DATE]" at bounding box center [790, 33] width 227 height 23
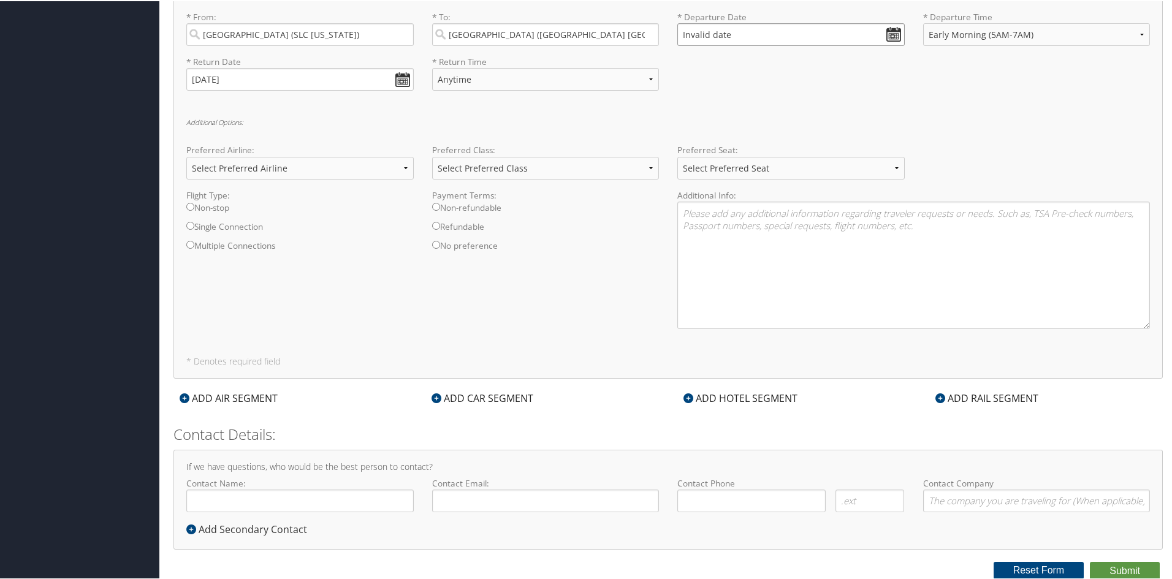
click at [691, 30] on input "Invalid date" at bounding box center [790, 33] width 227 height 23
click at [686, 29] on input "Invalid date" at bounding box center [790, 33] width 227 height 23
click at [711, 186] on td "3" at bounding box center [709, 186] width 17 height 17
click at [685, 34] on input "[DATE]" at bounding box center [790, 33] width 227 height 23
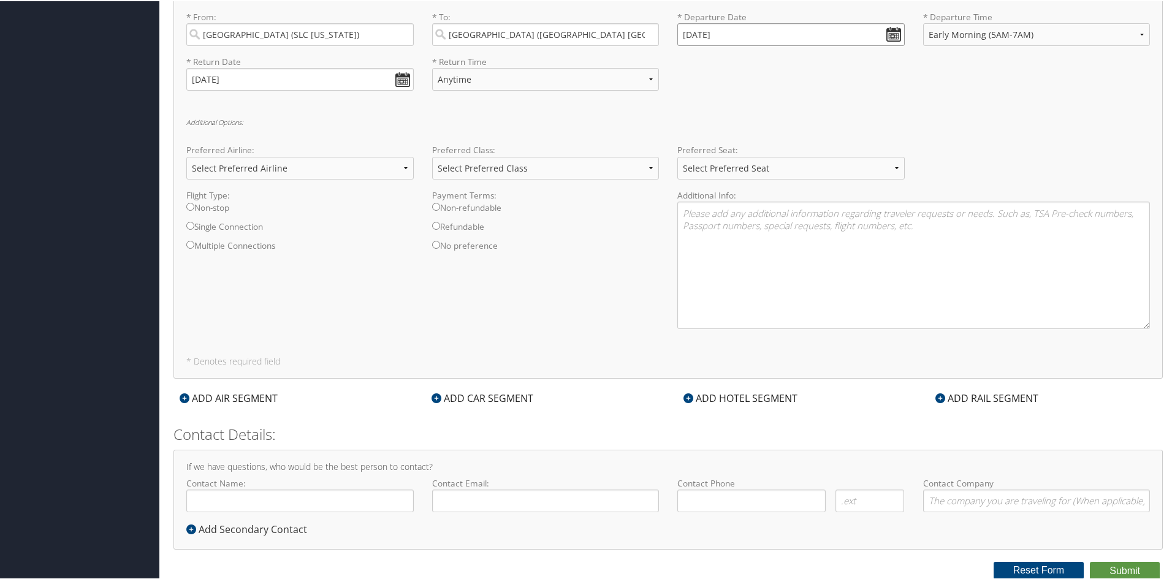
click at [685, 34] on input "[DATE]" at bounding box center [790, 33] width 227 height 23
click at [680, 33] on input "[DATE]" at bounding box center [790, 33] width 227 height 23
click at [888, 28] on input "Invalid date" at bounding box center [790, 33] width 227 height 23
click at [713, 188] on td "3" at bounding box center [709, 186] width 17 height 17
click at [687, 31] on input "[DATE]" at bounding box center [790, 33] width 227 height 23
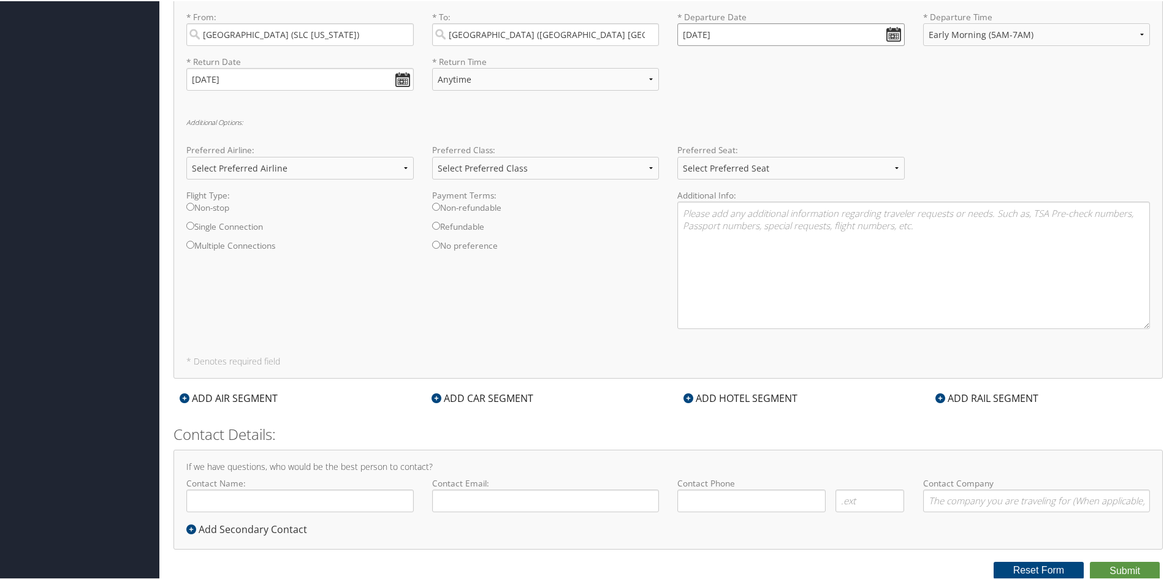
click at [898, 30] on input "[DATE]" at bounding box center [790, 33] width 227 height 23
click at [689, 34] on input "[DATE]" at bounding box center [790, 33] width 227 height 23
click at [682, 35] on input "[DATE]" at bounding box center [790, 33] width 227 height 23
click at [682, 35] on input "Invalid date" at bounding box center [790, 33] width 227 height 23
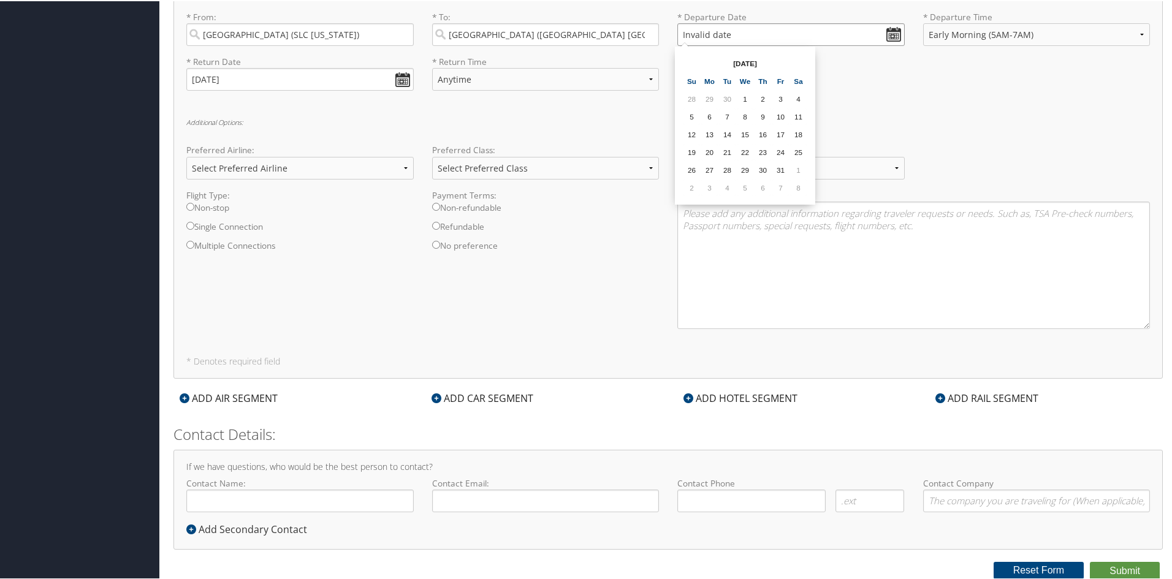
click at [694, 29] on input "Invalid date" at bounding box center [790, 33] width 227 height 23
click at [710, 182] on td "3" at bounding box center [709, 186] width 17 height 17
click at [685, 32] on input "[DATE]" at bounding box center [790, 33] width 227 height 23
click at [685, 32] on input "Invalid date" at bounding box center [790, 33] width 227 height 23
click at [712, 187] on td "3" at bounding box center [709, 186] width 17 height 17
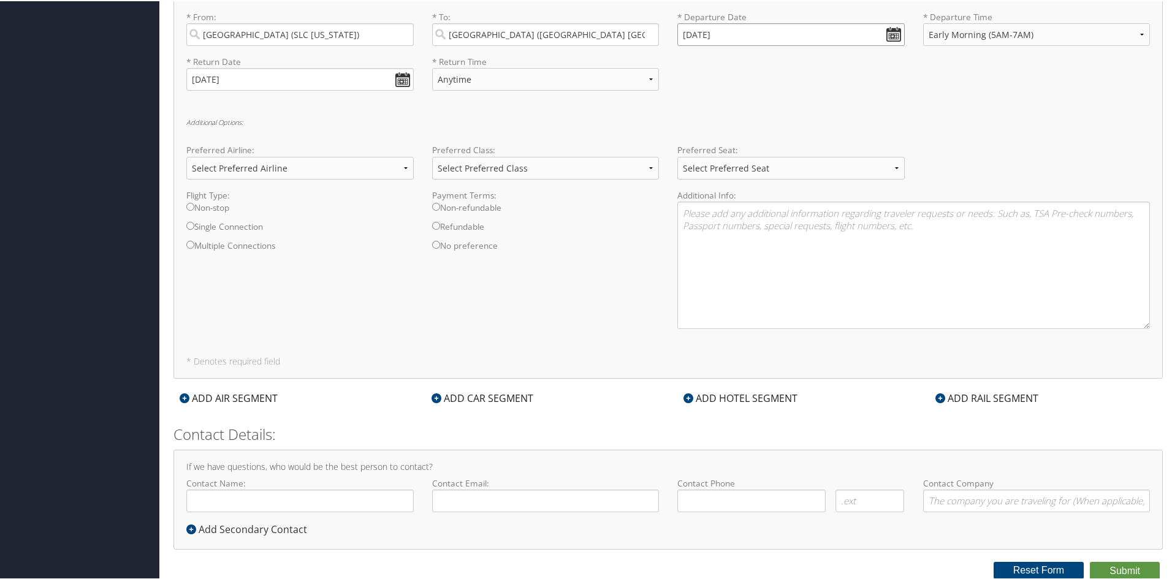
click at [686, 33] on input "[DATE]" at bounding box center [790, 33] width 227 height 23
click at [720, 37] on input "Invalid date" at bounding box center [790, 33] width 227 height 23
click at [894, 32] on input "Invalid date" at bounding box center [790, 33] width 227 height 23
click at [709, 190] on td "3" at bounding box center [709, 186] width 17 height 17
click at [686, 34] on input "[DATE]" at bounding box center [790, 33] width 227 height 23
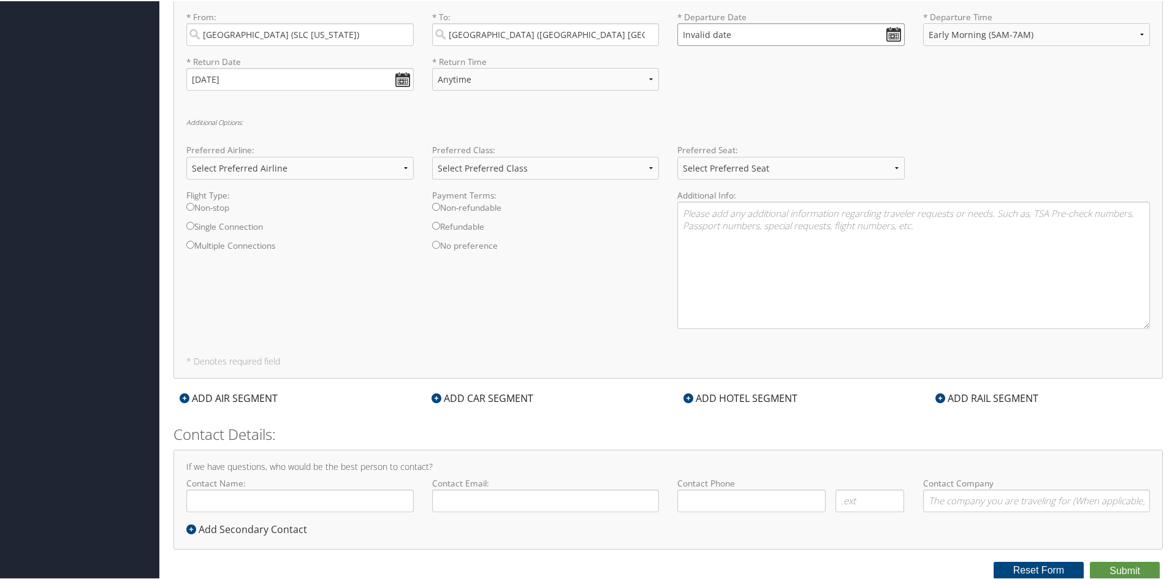
click at [680, 34] on input "Invalid date" at bounding box center [790, 33] width 227 height 23
click at [893, 31] on input "Invalid date" at bounding box center [790, 33] width 227 height 23
click at [714, 32] on input "Invalid date" at bounding box center [790, 33] width 227 height 23
click at [682, 34] on input "Invalid date" at bounding box center [790, 33] width 227 height 23
click at [688, 32] on input "Invalid date" at bounding box center [790, 33] width 227 height 23
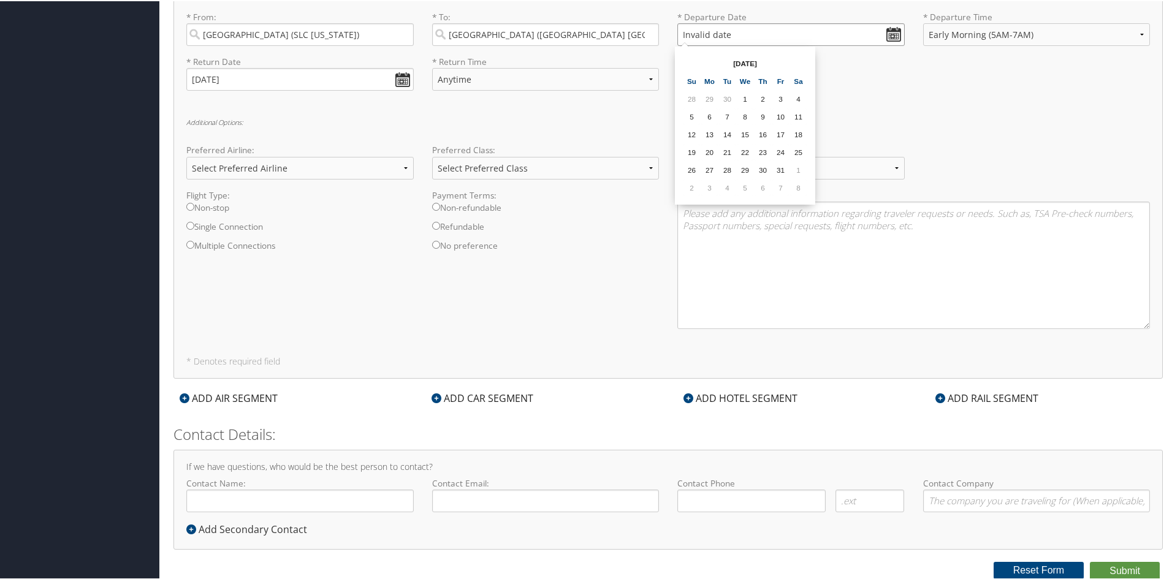
click at [682, 32] on input "Invalid date" at bounding box center [790, 33] width 227 height 23
click at [892, 34] on input "Invalid date" at bounding box center [790, 33] width 227 height 23
click at [710, 190] on td "3" at bounding box center [709, 186] width 17 height 17
click at [884, 32] on input "[DATE]" at bounding box center [790, 33] width 227 height 23
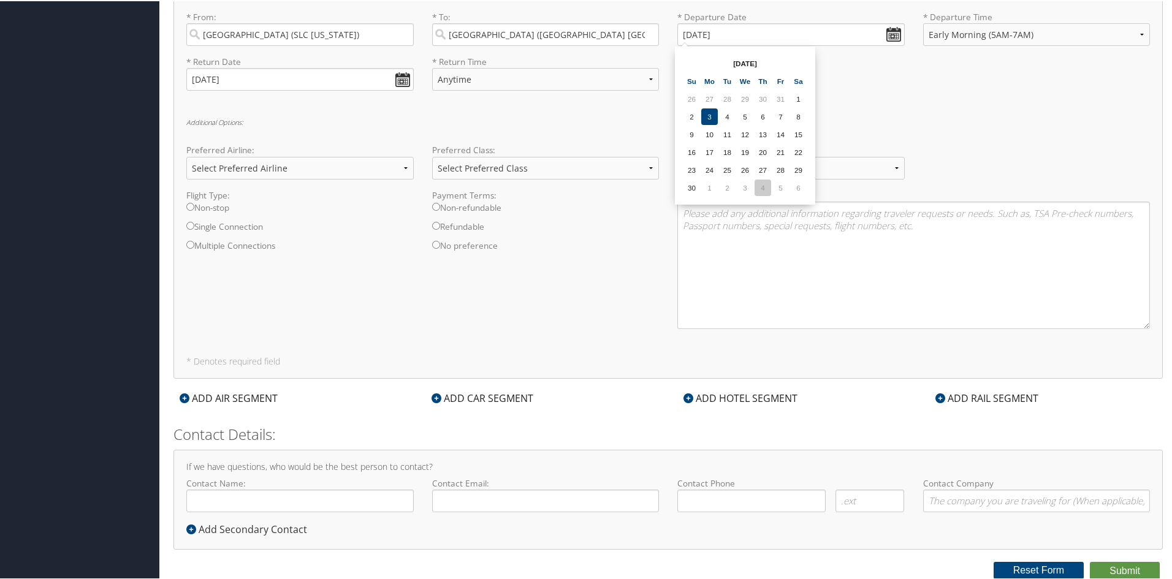
click at [757, 183] on td "4" at bounding box center [762, 186] width 17 height 17
type input "[DATE]"
click at [403, 165] on select "Select Preferred Airline Delta United Airlines American Airlines Southwest Airl…" at bounding box center [299, 167] width 227 height 23
select select "Delta(DL)"
click at [186, 156] on select "Select Preferred Airline Delta United Airlines American Airlines Southwest Airl…" at bounding box center [299, 167] width 227 height 23
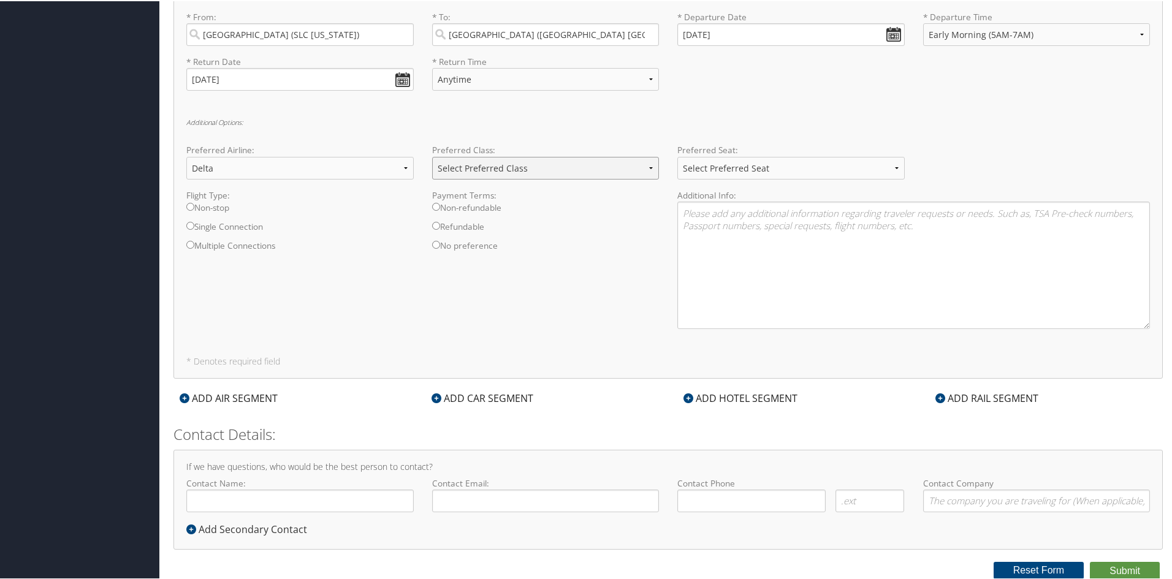
click at [484, 170] on select "Select Preferred Class Economy Economy Plus Business First Class" at bounding box center [545, 167] width 227 height 23
click at [432, 156] on select "Select Preferred Class Economy Economy Plus Business First Class" at bounding box center [545, 167] width 227 height 23
click at [191, 206] on input "Non-stop" at bounding box center [190, 206] width 8 height 8
radio input "true"
click at [890, 169] on select "Select Preferred Seat Aisle Window Middle" at bounding box center [790, 167] width 227 height 23
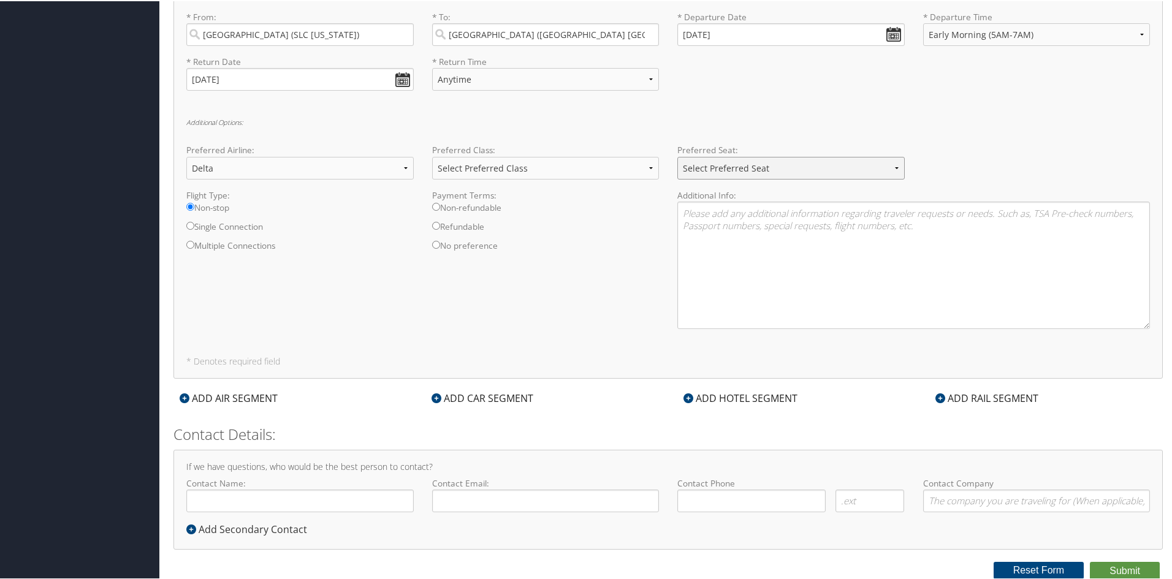
select select "Window"
click at [677, 156] on select "Select Preferred Seat Aisle Window Middle" at bounding box center [790, 167] width 227 height 23
click at [686, 215] on textarea at bounding box center [913, 263] width 473 height 127
click at [682, 218] on textarea at bounding box center [913, 263] width 473 height 127
click at [696, 224] on textarea "ff" at bounding box center [913, 263] width 473 height 127
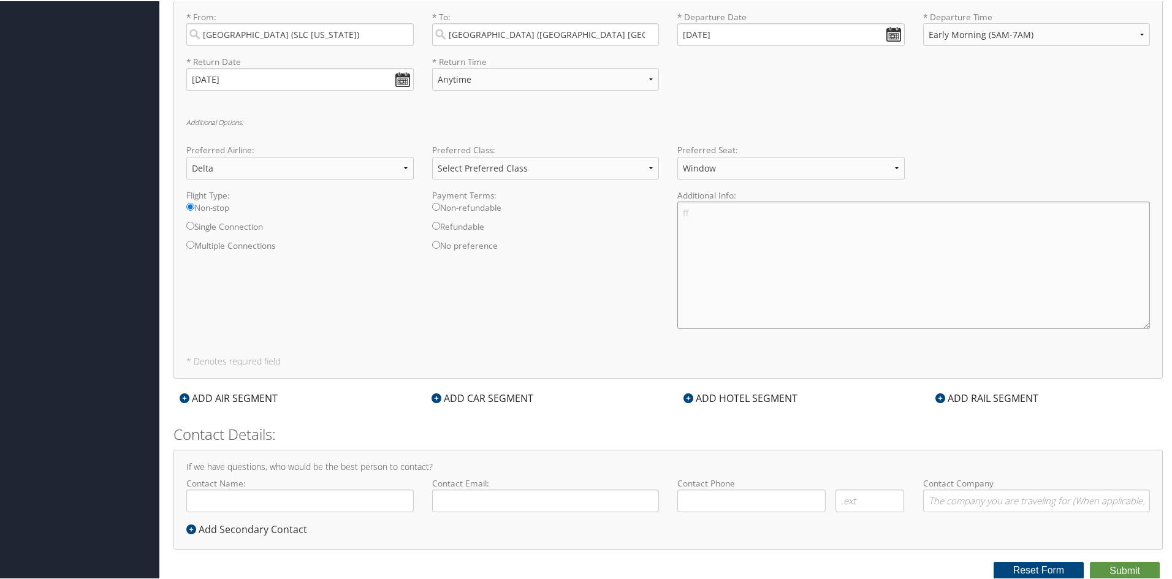
type textarea "f"
type textarea "r"
type textarea "frequent flyer # 9312266464"
click at [257, 495] on input "Contact Name:" at bounding box center [299, 499] width 227 height 23
type input "[PERSON_NAME]"
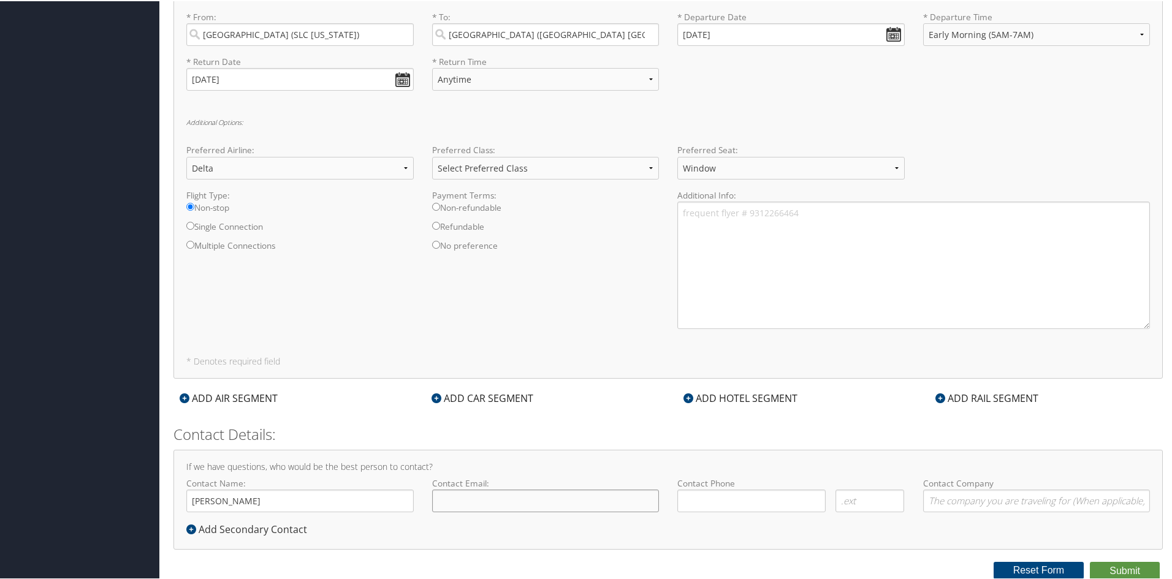
click at [485, 504] on input "Contact Email:" at bounding box center [545, 499] width 227 height 23
type input "[PERSON_NAME][EMAIL_ADDRESS][PERSON_NAME][DOMAIN_NAME]"
click at [686, 494] on input "( ) -" at bounding box center [751, 499] width 148 height 23
type input "[PHONE_NUMBER]"
click at [952, 496] on input "Contact Company" at bounding box center [1036, 499] width 227 height 23
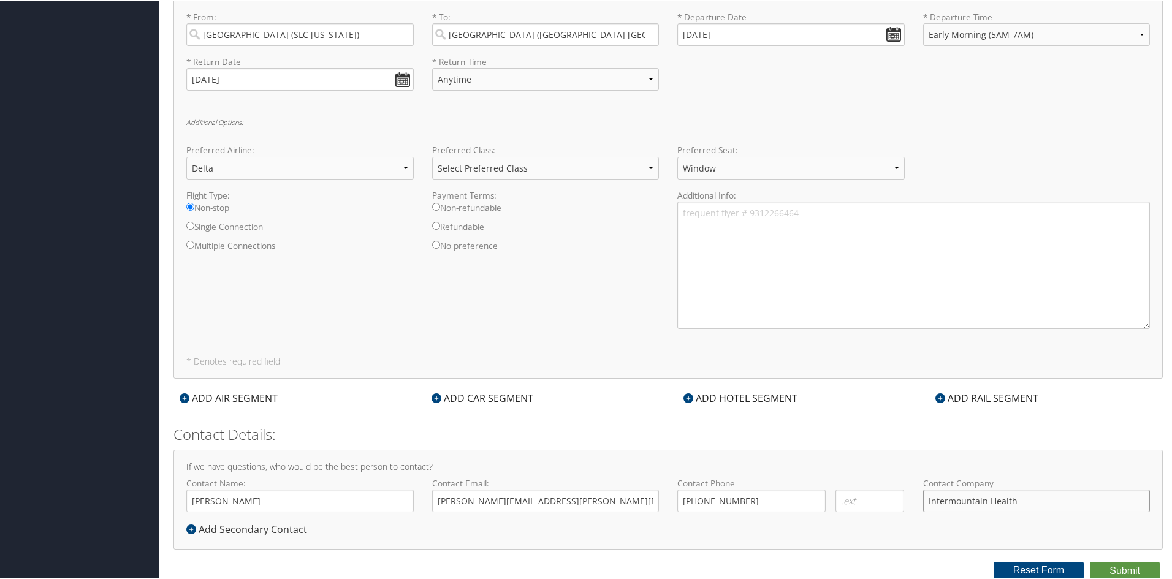
type input "Intermountain Health"
click at [650, 79] on select "Anytime Early Morning (5AM-7AM) Morning (7AM-12PM) Afternoon (12PM-5PM) Evening…" at bounding box center [545, 78] width 227 height 23
select select "7AM-12PM"
click at [432, 67] on select "Anytime Early Morning (5AM-7AM) Morning (7AM-12PM) Afternoon (12PM-5PM) Evening…" at bounding box center [545, 78] width 227 height 23
click at [1113, 563] on button "Submit" at bounding box center [1125, 570] width 70 height 18
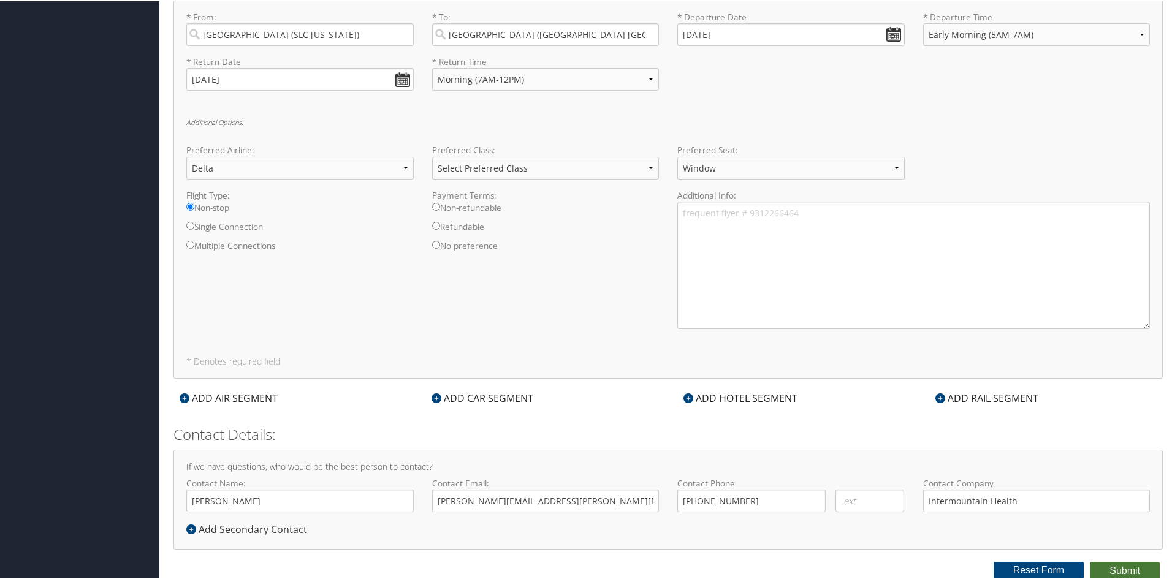
scroll to position [76, 0]
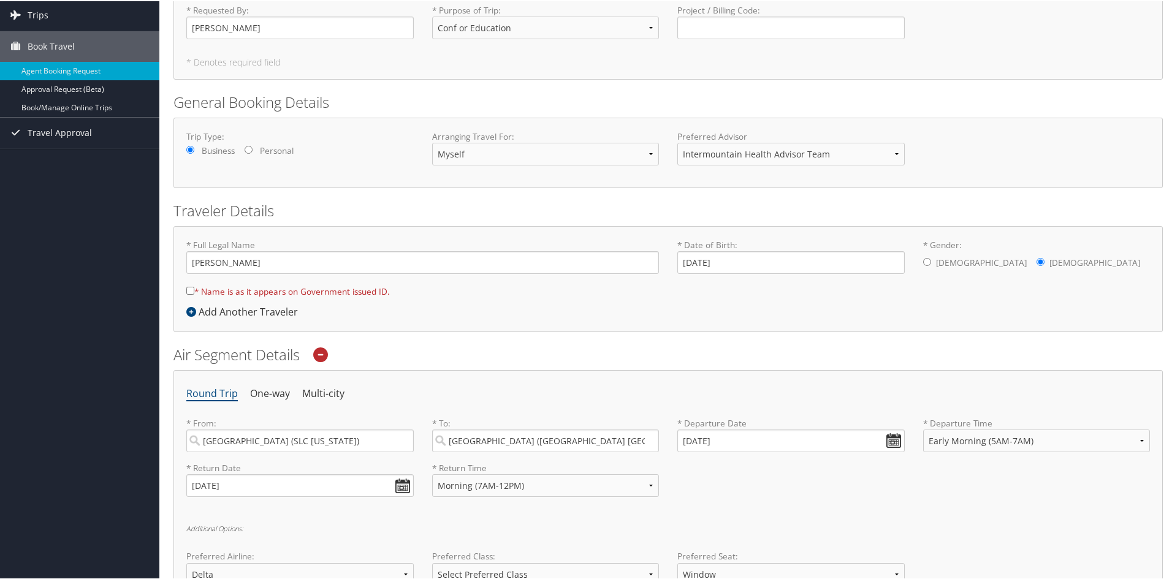
click at [192, 289] on input "* Name is as it appears on Government issued ID." at bounding box center [190, 290] width 8 height 8
checkbox input "true"
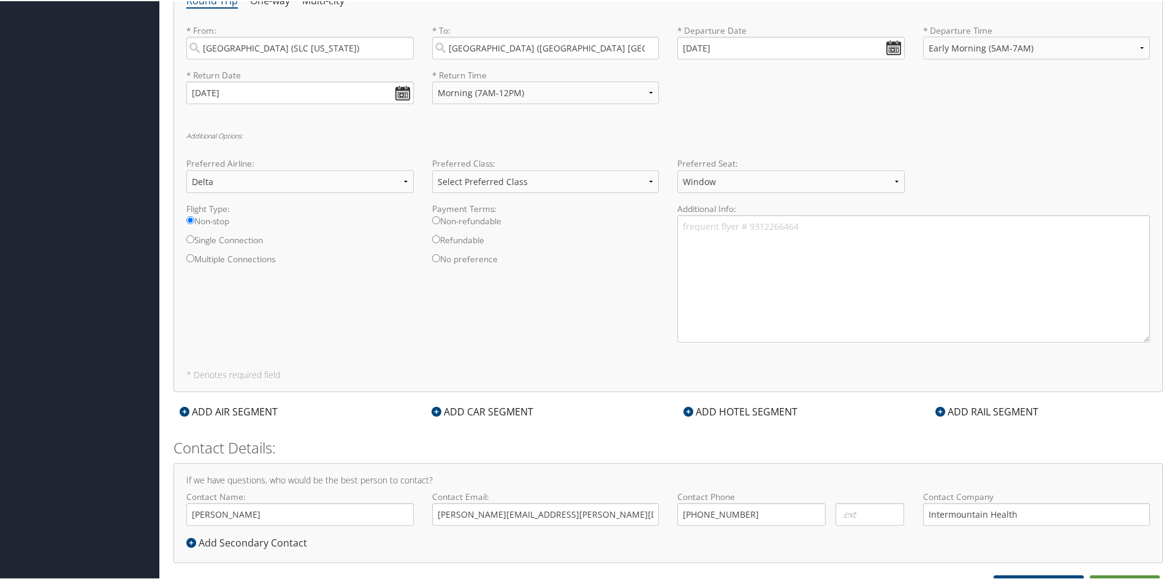
scroll to position [482, 0]
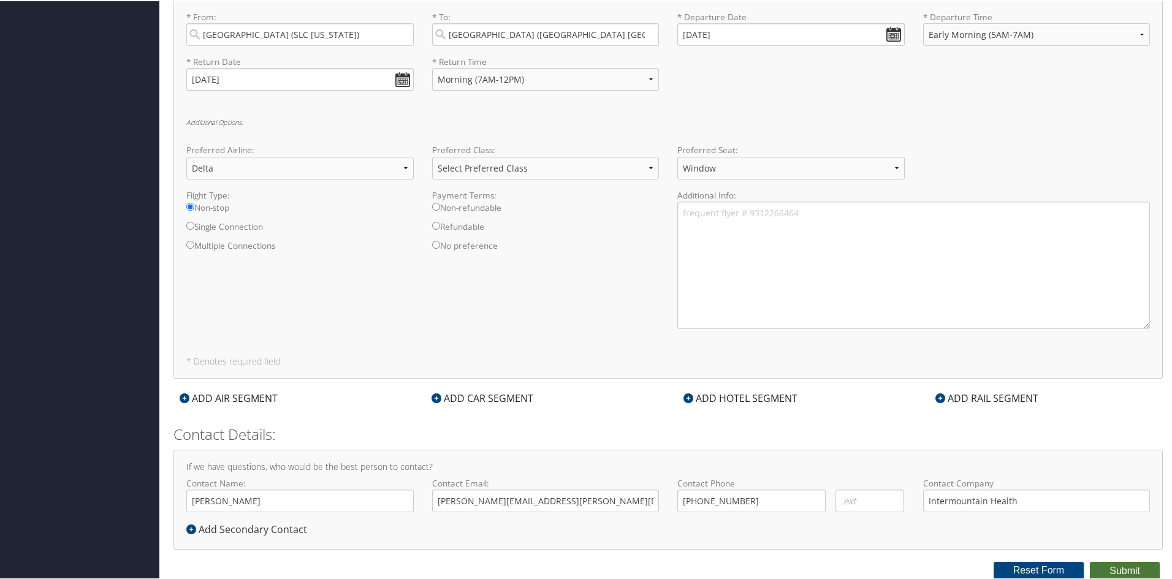
click at [1141, 569] on button "Submit" at bounding box center [1125, 570] width 70 height 18
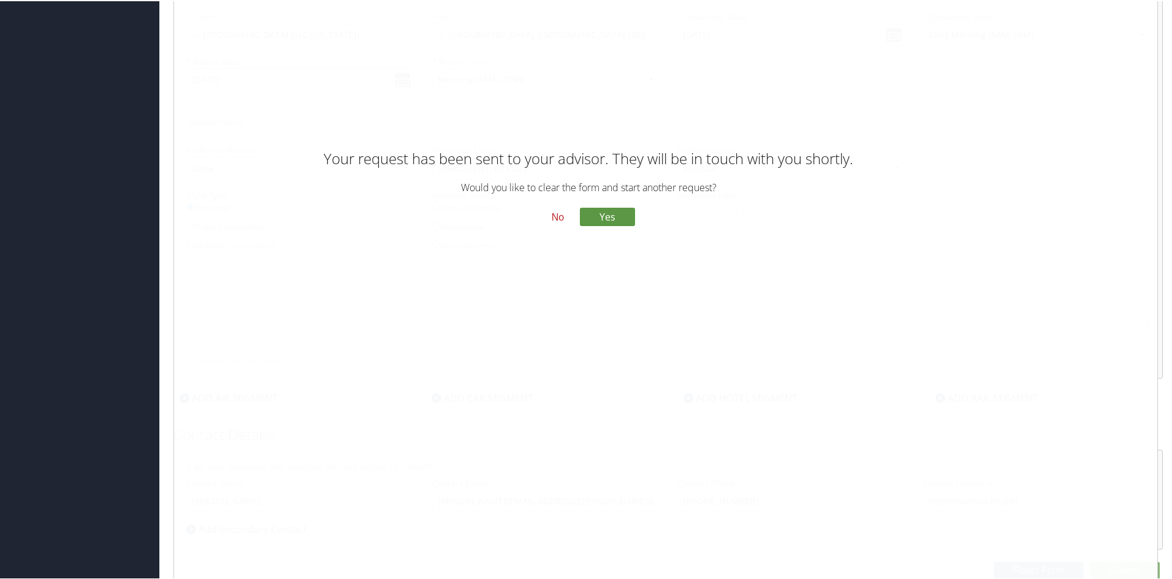
click at [650, 222] on div "No Yes" at bounding box center [588, 221] width 588 height 33
click at [619, 209] on button "Yes" at bounding box center [607, 215] width 55 height 18
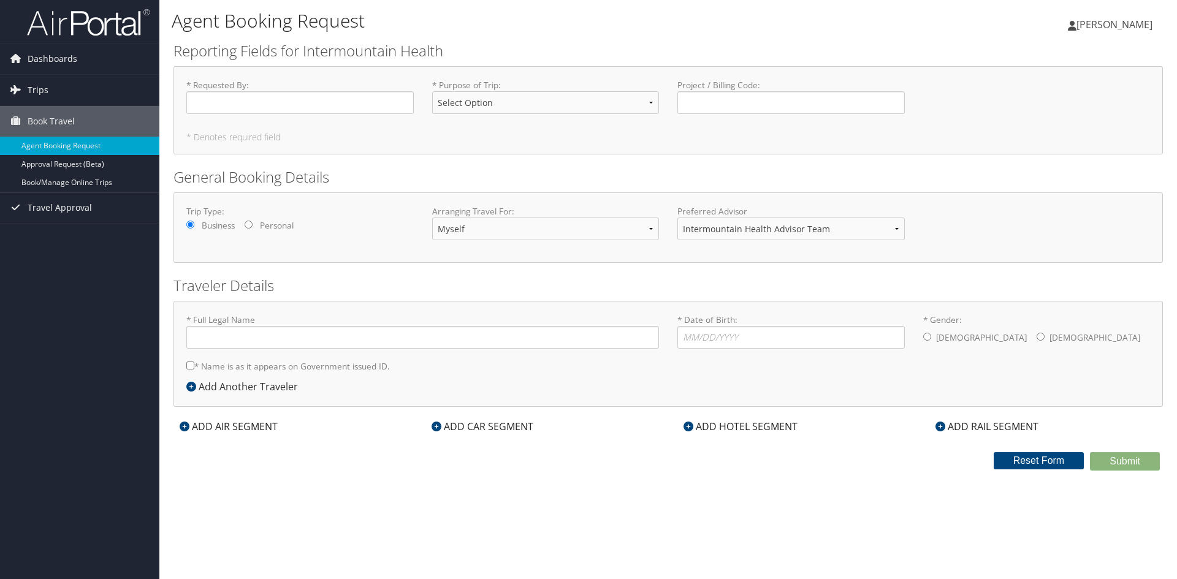
type input "[PERSON_NAME]"
